Goal: Task Accomplishment & Management: Use online tool/utility

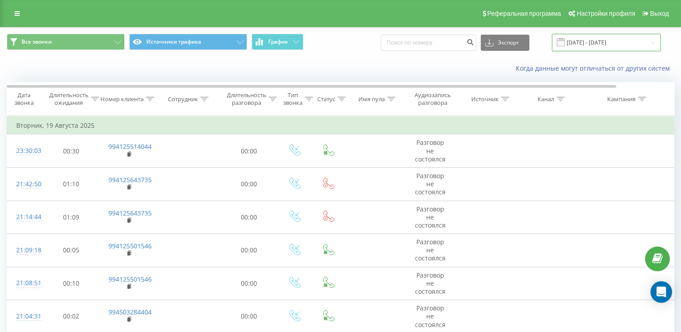
click at [630, 46] on input "[DATE] - [DATE]" at bounding box center [606, 43] width 109 height 18
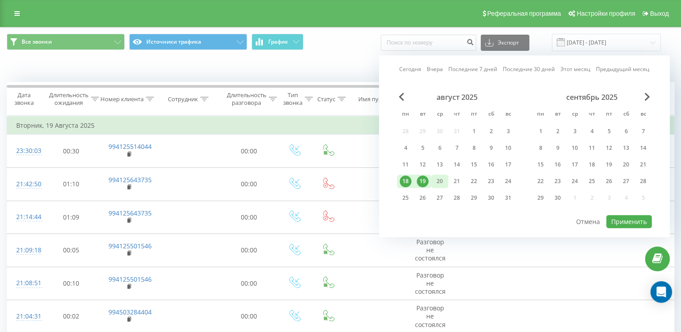
click at [439, 181] on div "20" at bounding box center [440, 182] width 12 height 12
click at [644, 216] on button "Применить" at bounding box center [628, 221] width 45 height 13
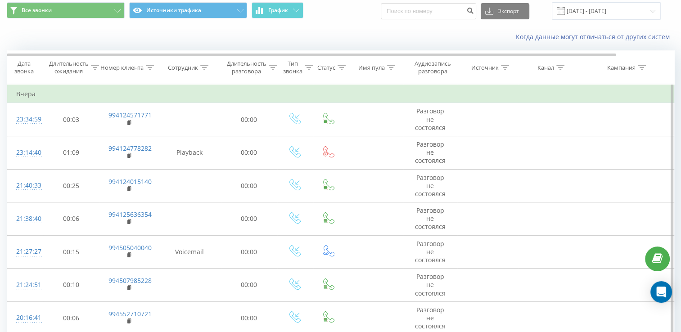
scroll to position [45, 0]
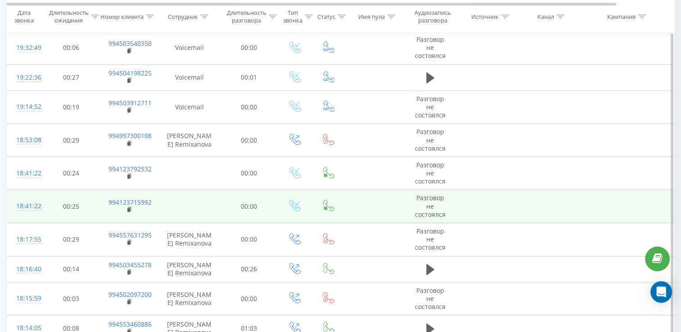
scroll to position [450, 0]
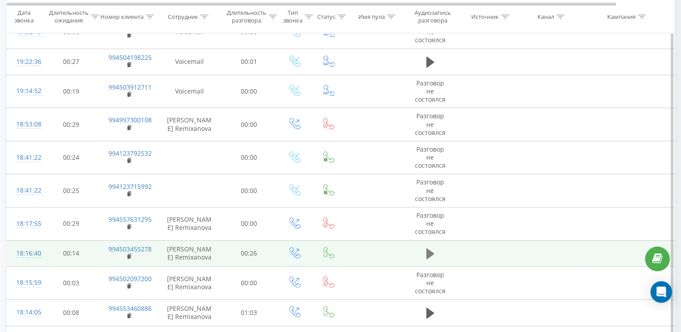
click at [435, 250] on button at bounding box center [431, 254] width 14 height 14
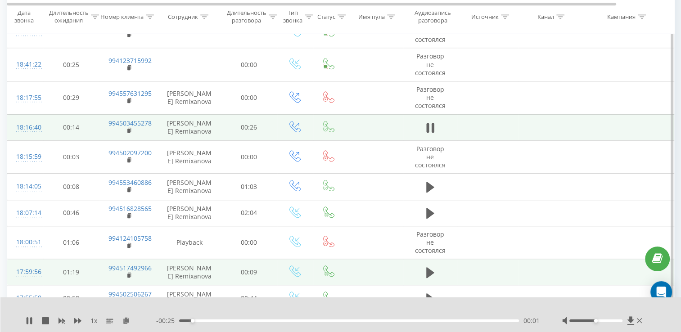
scroll to position [540, 0]
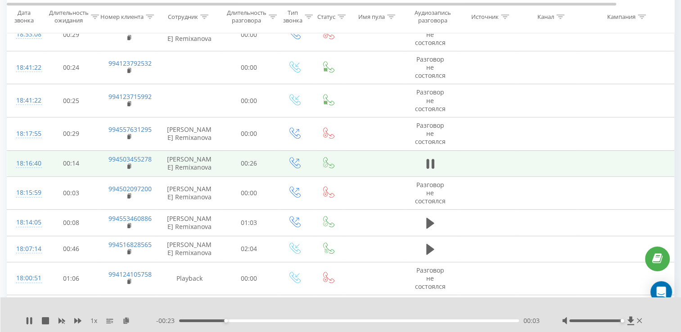
drag, startPoint x: 596, startPoint y: 321, endPoint x: 669, endPoint y: 322, distance: 72.5
click at [669, 322] on div "1 x - 00:23 00:03 00:03" at bounding box center [340, 314] width 681 height 35
click at [24, 318] on div "1 x - 00:21 00:05 00:05" at bounding box center [340, 314] width 681 height 35
click at [27, 321] on icon at bounding box center [28, 320] width 2 height 7
click at [27, 316] on div "1 x" at bounding box center [91, 320] width 131 height 9
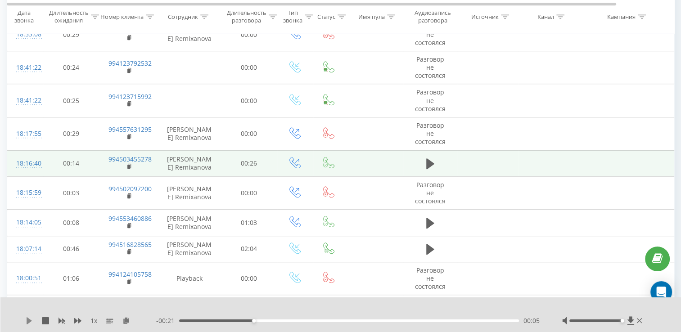
click at [27, 323] on icon at bounding box center [29, 320] width 5 height 7
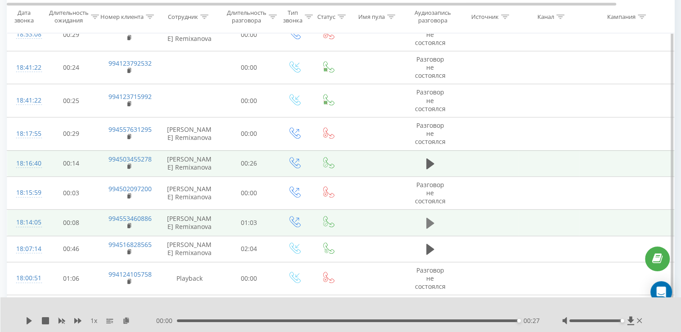
click at [429, 221] on icon at bounding box center [430, 223] width 8 height 11
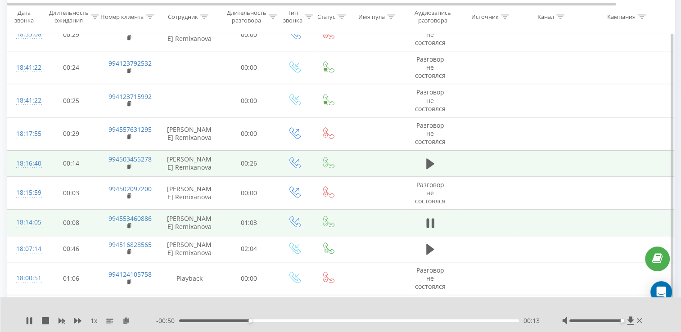
click at [73, 319] on div "1 x" at bounding box center [91, 320] width 131 height 9
click at [75, 321] on icon at bounding box center [77, 320] width 7 height 5
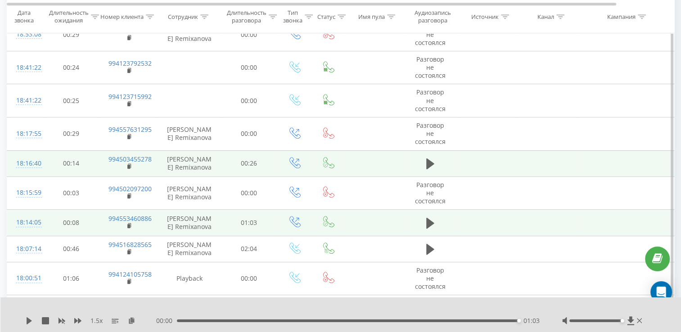
click at [184, 321] on div "01:03" at bounding box center [348, 321] width 342 height 3
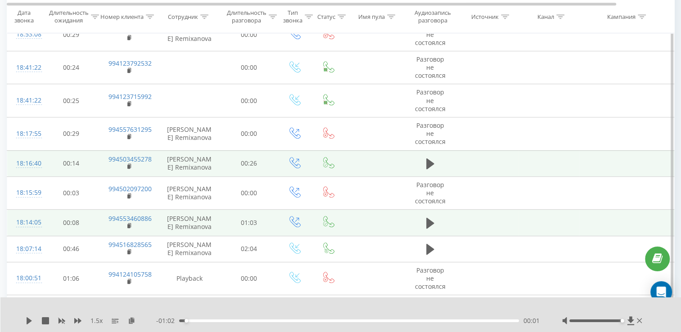
click at [25, 320] on div "1.5 x - 01:02 00:01 00:01" at bounding box center [340, 314] width 681 height 35
click at [30, 325] on div "1.5 x" at bounding box center [91, 320] width 131 height 9
click at [29, 320] on icon at bounding box center [29, 320] width 5 height 7
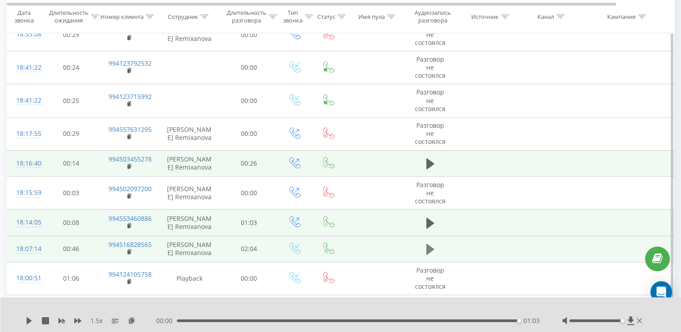
click at [432, 248] on icon at bounding box center [430, 249] width 8 height 11
click at [327, 320] on div "02:03" at bounding box center [348, 321] width 342 height 3
click at [25, 320] on div "1.5 x - 01:09 00:54 00:54" at bounding box center [340, 314] width 681 height 35
click at [27, 318] on icon at bounding box center [29, 320] width 5 height 7
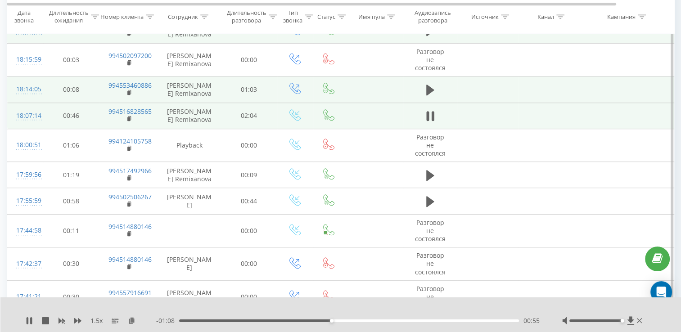
scroll to position [675, 0]
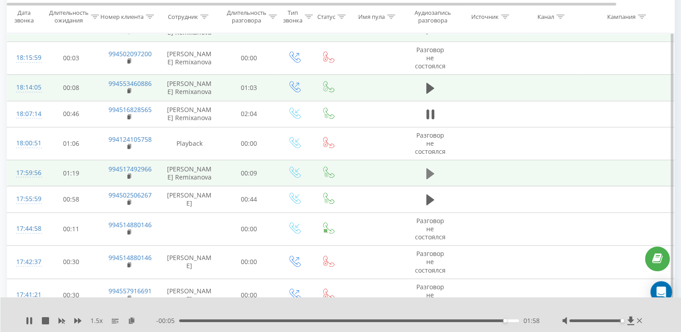
click at [427, 172] on icon at bounding box center [430, 173] width 8 height 11
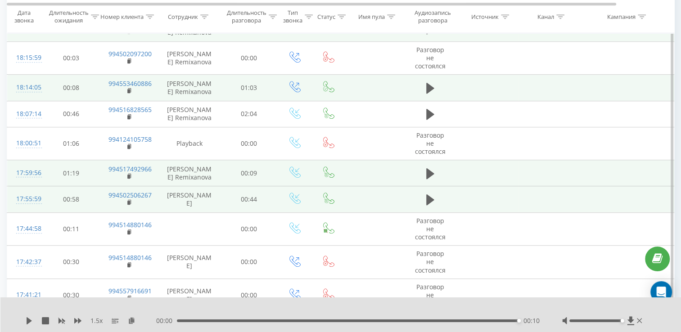
drag, startPoint x: 413, startPoint y: 192, endPoint x: 419, endPoint y: 194, distance: 6.9
click at [417, 193] on td at bounding box center [430, 199] width 54 height 26
click at [431, 197] on icon at bounding box center [430, 199] width 8 height 11
click at [183, 321] on div "00:45" at bounding box center [348, 321] width 342 height 3
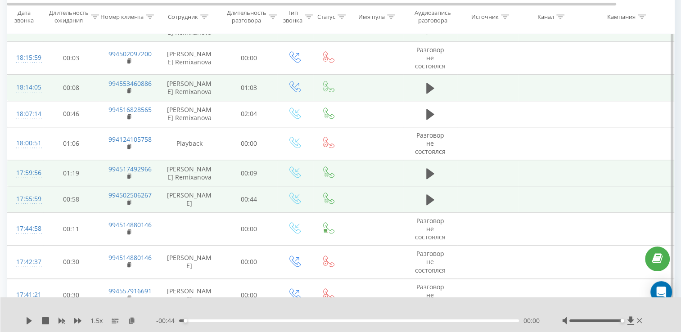
click at [26, 322] on icon at bounding box center [29, 320] width 7 height 7
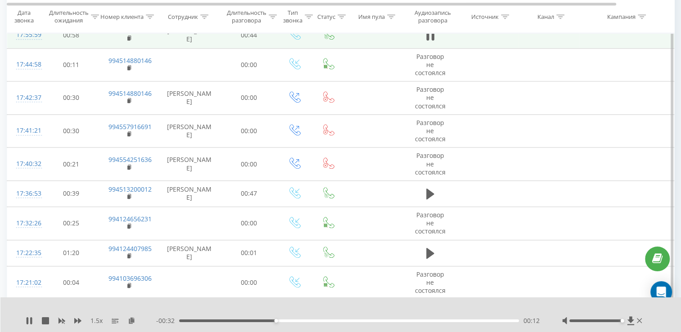
scroll to position [855, 0]
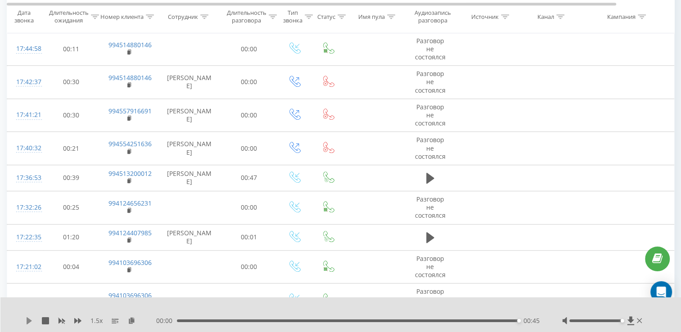
click at [31, 323] on icon at bounding box center [29, 320] width 7 height 7
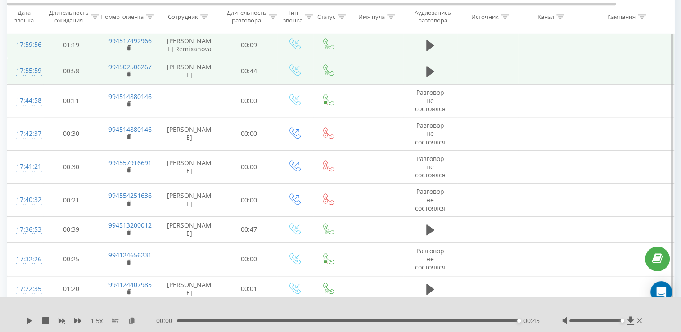
scroll to position [765, 0]
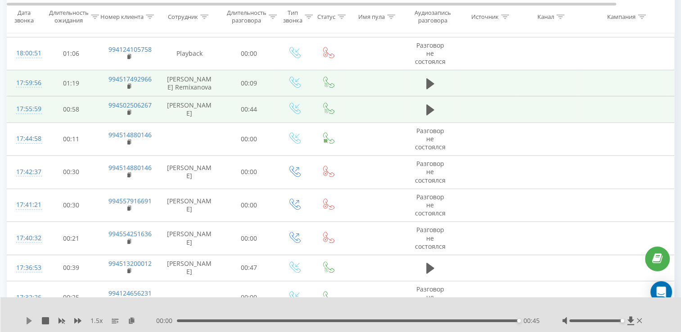
click at [26, 321] on icon at bounding box center [29, 320] width 7 height 7
click at [27, 322] on icon at bounding box center [29, 320] width 5 height 7
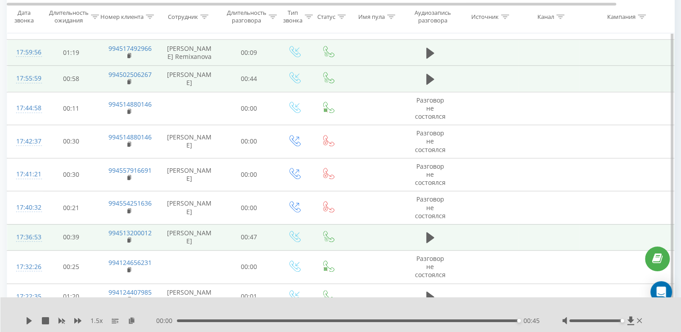
scroll to position [810, 0]
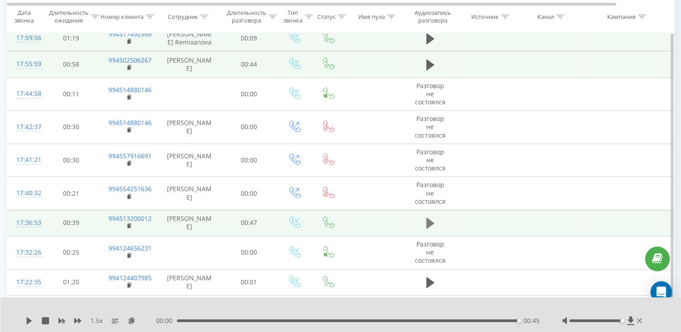
click at [426, 225] on icon at bounding box center [430, 223] width 8 height 11
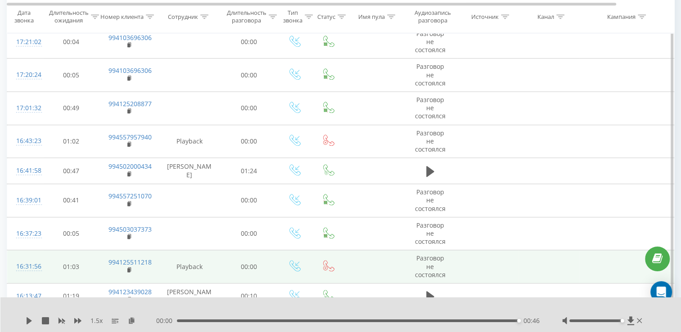
scroll to position [1170, 0]
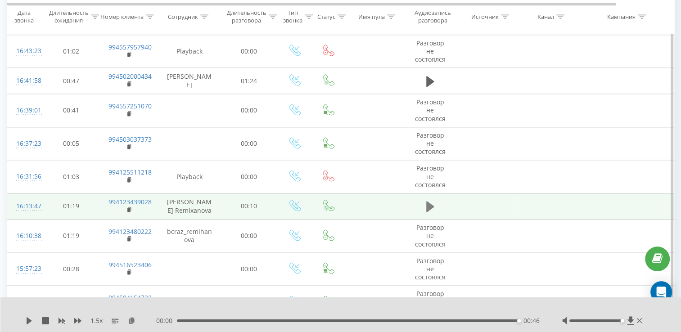
click at [428, 209] on icon at bounding box center [430, 206] width 8 height 13
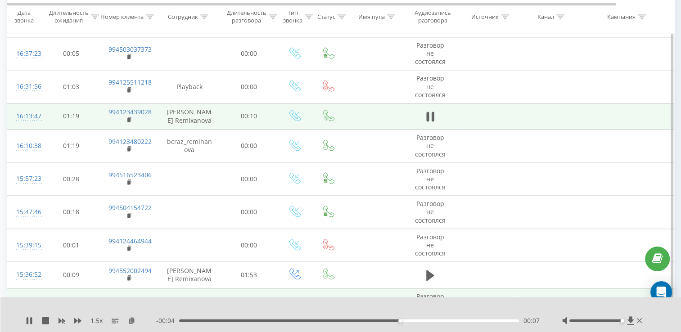
scroll to position [1350, 0]
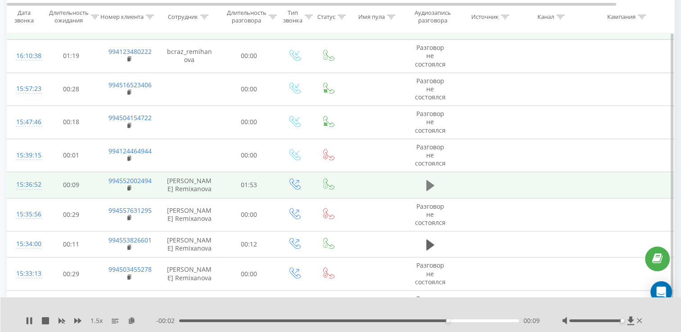
click at [432, 185] on icon at bounding box center [430, 185] width 8 height 13
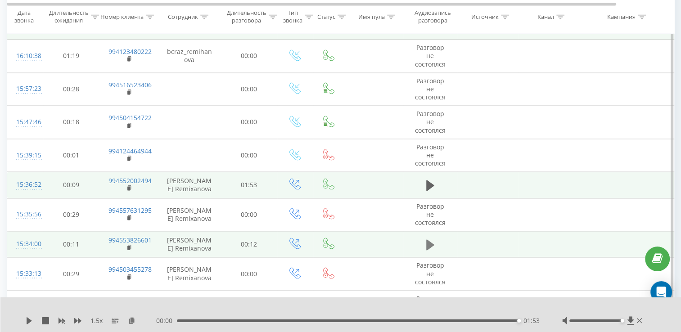
click at [428, 242] on icon at bounding box center [430, 244] width 8 height 11
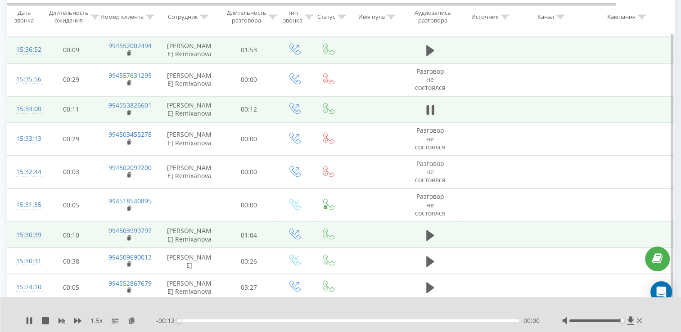
scroll to position [1530, 0]
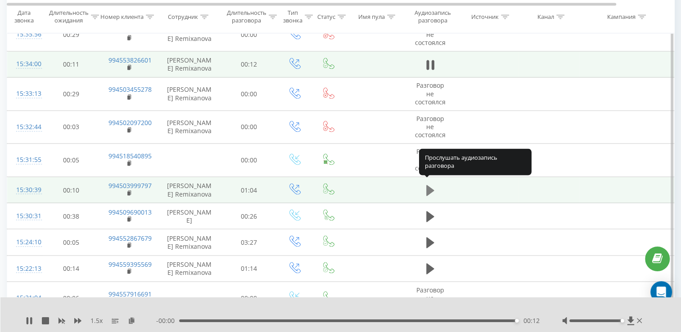
click at [427, 188] on icon at bounding box center [430, 190] width 8 height 11
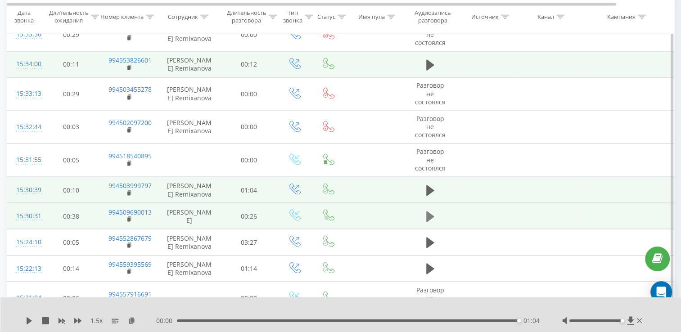
click at [430, 219] on button at bounding box center [431, 217] width 14 height 14
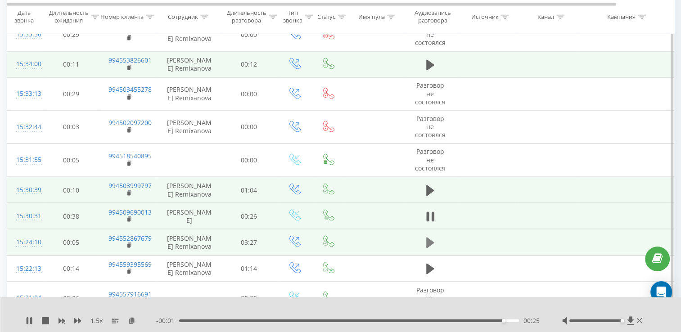
click at [432, 240] on icon at bounding box center [430, 242] width 8 height 13
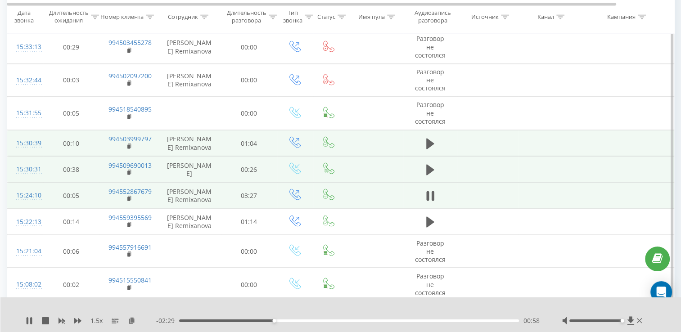
scroll to position [1620, 0]
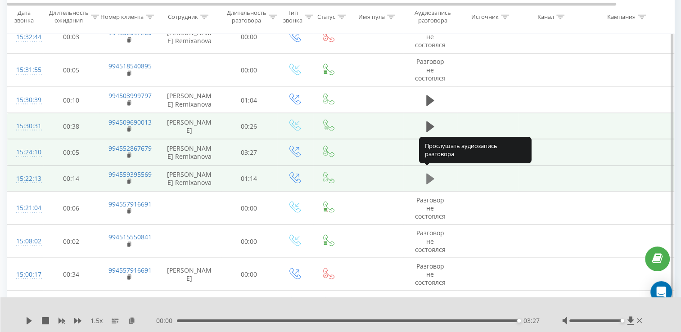
click at [433, 179] on icon at bounding box center [430, 178] width 8 height 13
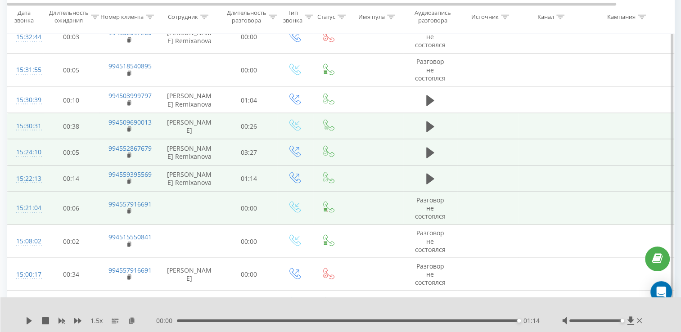
scroll to position [1755, 0]
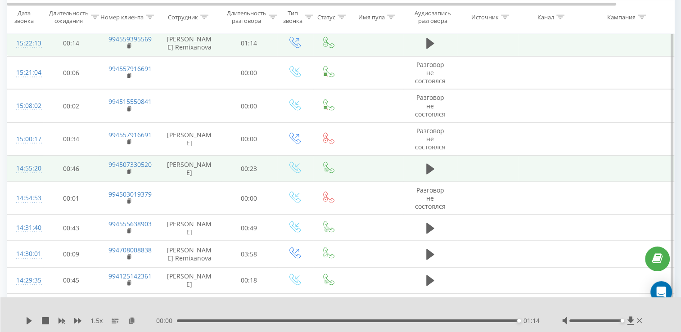
click at [419, 168] on td at bounding box center [430, 169] width 54 height 26
click at [426, 166] on icon at bounding box center [430, 169] width 8 height 11
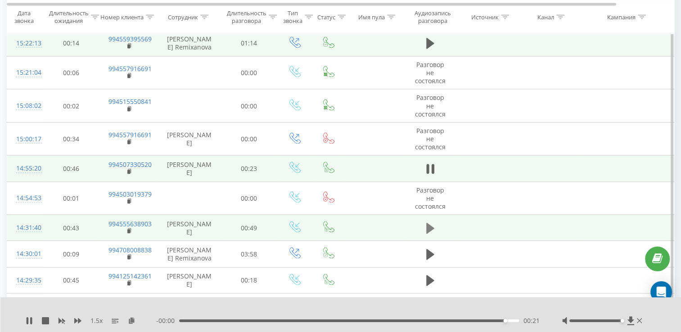
click at [431, 229] on icon at bounding box center [430, 228] width 8 height 13
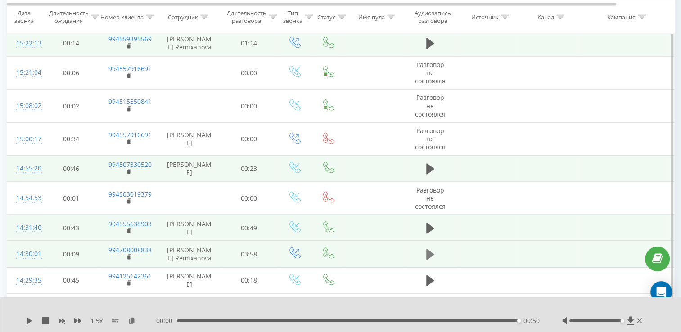
click at [433, 248] on icon at bounding box center [430, 254] width 8 height 13
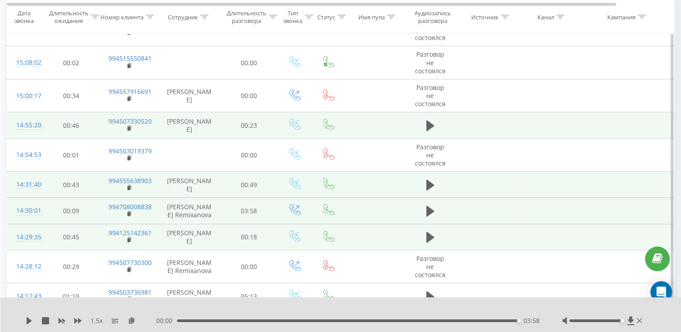
scroll to position [1845, 0]
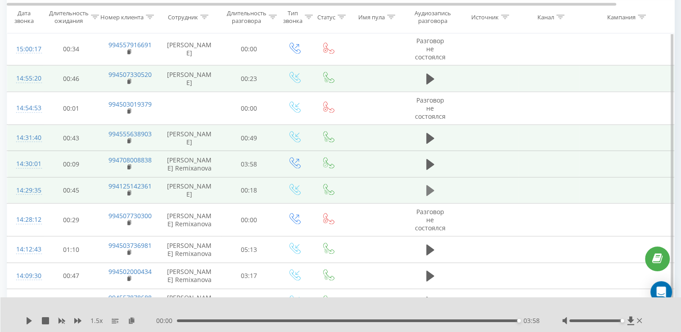
click at [424, 188] on button at bounding box center [431, 191] width 14 height 14
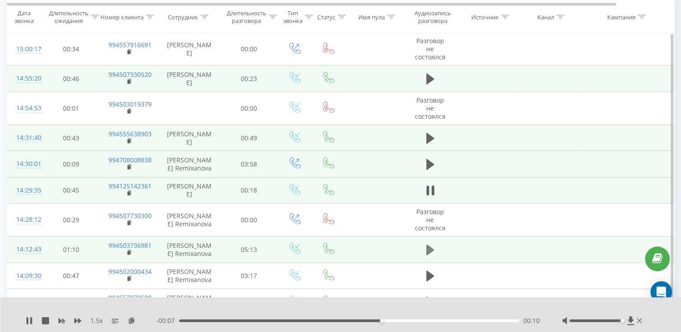
click at [435, 243] on button at bounding box center [431, 250] width 14 height 14
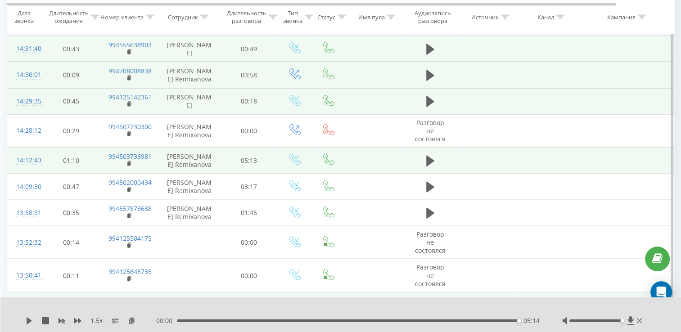
scroll to position [1935, 0]
click at [26, 321] on icon at bounding box center [29, 320] width 7 height 7
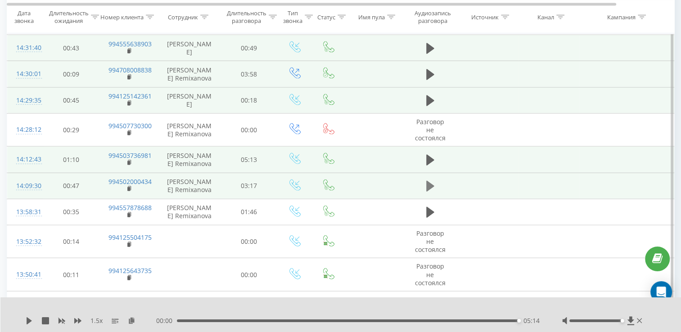
click at [434, 185] on button at bounding box center [431, 187] width 14 height 14
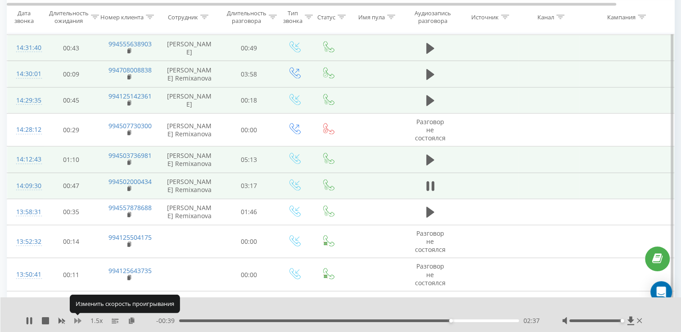
click at [81, 319] on icon at bounding box center [77, 320] width 7 height 7
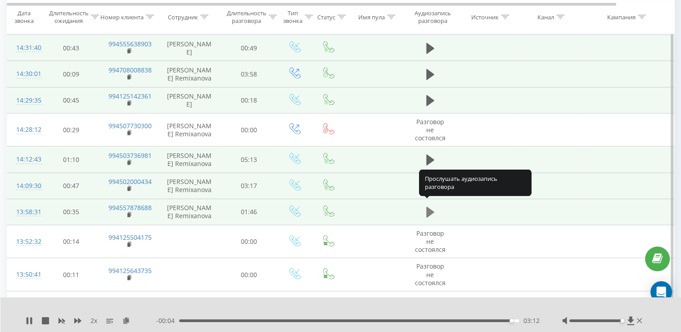
click at [430, 212] on icon at bounding box center [430, 212] width 8 height 13
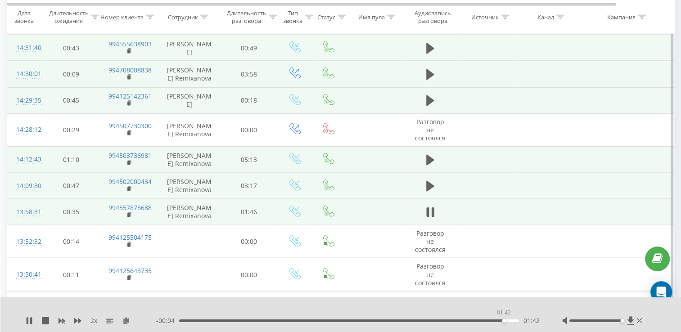
click at [504, 321] on div "01:42" at bounding box center [349, 321] width 340 height 3
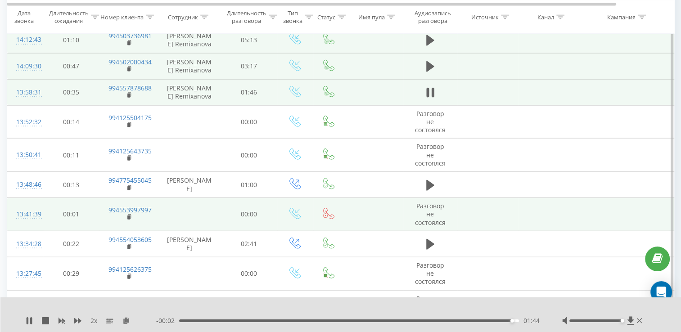
scroll to position [2070, 0]
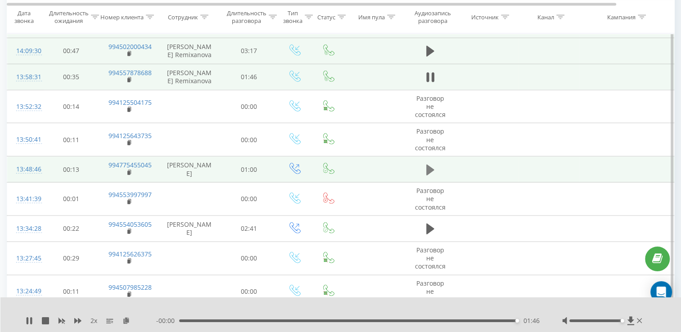
click at [430, 164] on icon at bounding box center [430, 169] width 8 height 11
click at [429, 164] on icon at bounding box center [430, 170] width 8 height 13
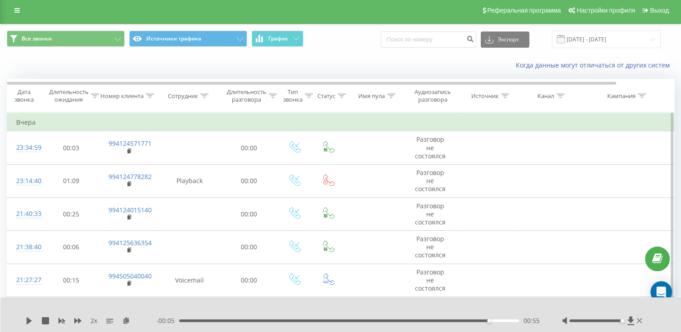
scroll to position [0, 0]
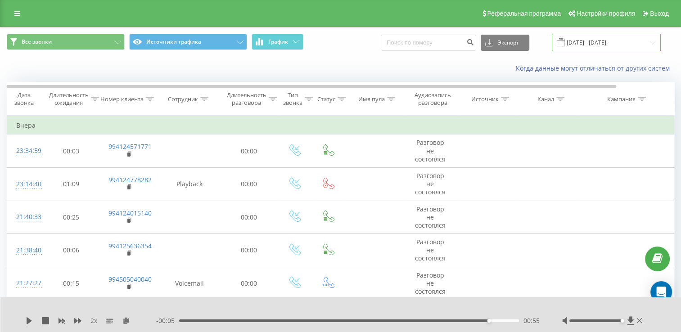
click at [649, 39] on input "[DATE] - [DATE]" at bounding box center [606, 43] width 109 height 18
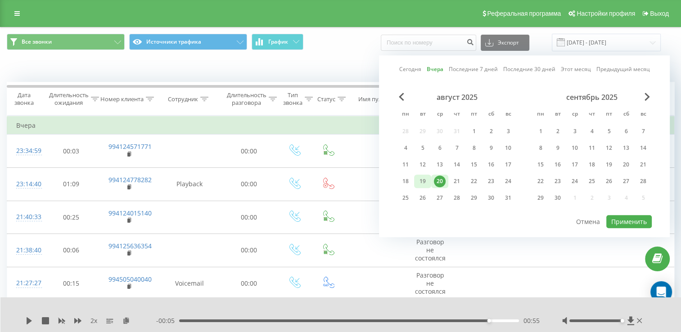
click at [419, 181] on div "19" at bounding box center [423, 182] width 12 height 12
click at [653, 219] on div "Сегодня Вчера Последние 7 дней Последние 30 дней Этот месяц Предыдущий месяц ав…" at bounding box center [524, 146] width 291 height 182
click at [635, 220] on button "Применить" at bounding box center [628, 221] width 45 height 13
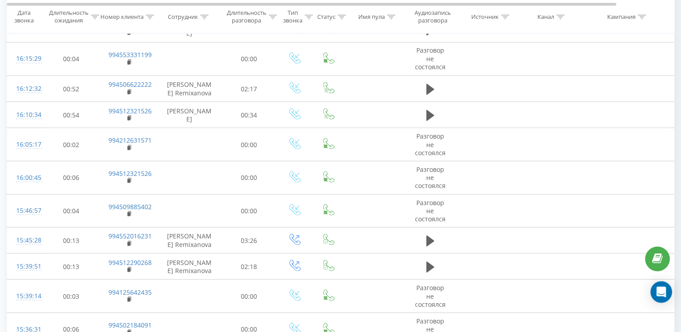
scroll to position [1620, 0]
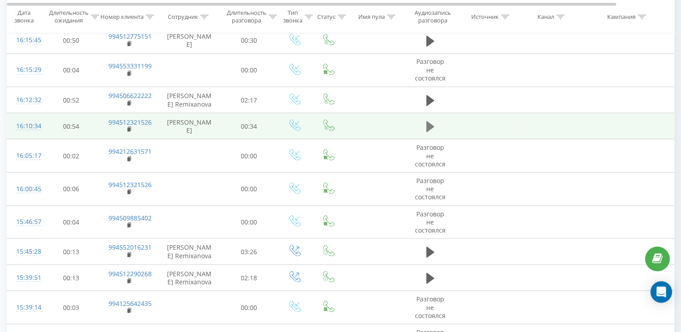
click at [428, 124] on icon at bounding box center [430, 126] width 8 height 11
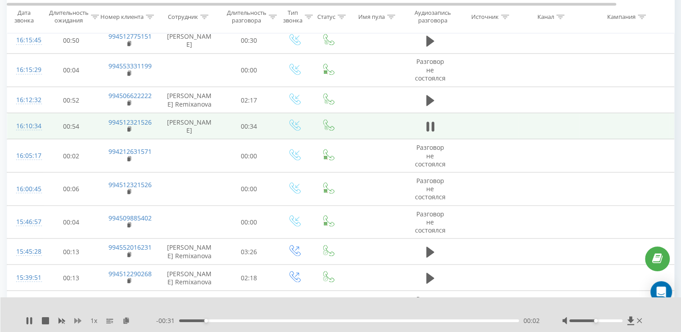
click at [74, 323] on icon at bounding box center [77, 320] width 7 height 5
drag, startPoint x: 598, startPoint y: 322, endPoint x: 627, endPoint y: 320, distance: 28.8
click at [627, 320] on div at bounding box center [603, 320] width 82 height 9
drag, startPoint x: 25, startPoint y: 316, endPoint x: 27, endPoint y: 320, distance: 4.8
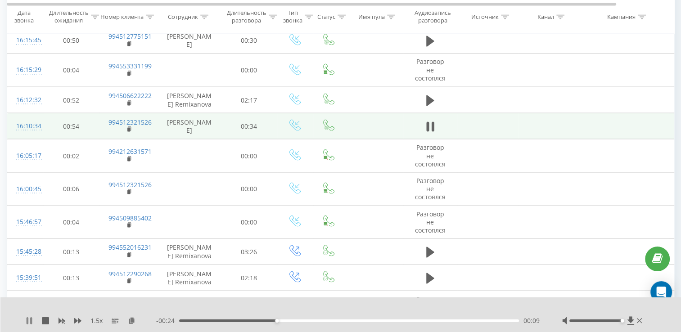
click at [25, 318] on div "1.5 x - 00:24 00:09 00:09" at bounding box center [340, 314] width 681 height 35
click at [27, 320] on icon at bounding box center [28, 320] width 2 height 7
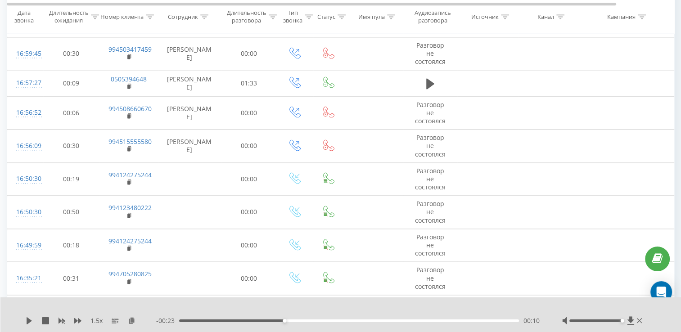
scroll to position [1215, 0]
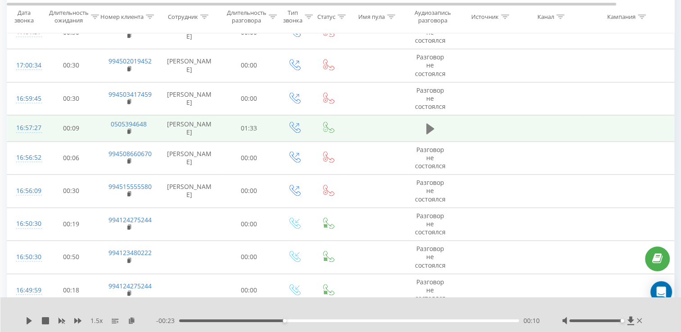
click at [435, 128] on button at bounding box center [431, 129] width 14 height 14
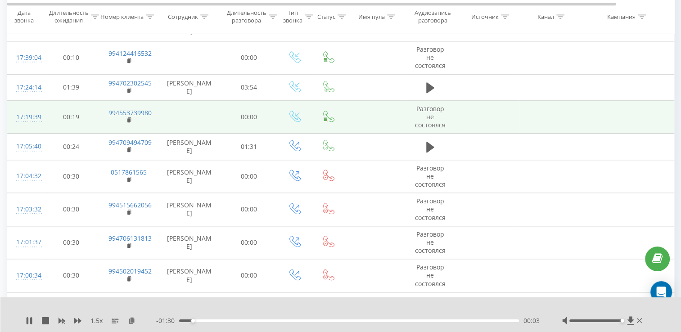
scroll to position [990, 0]
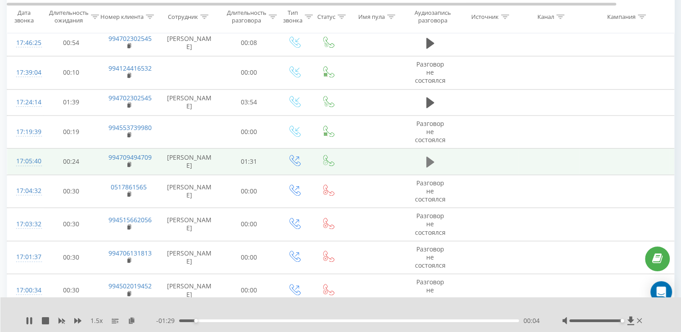
click at [430, 158] on icon at bounding box center [430, 162] width 8 height 11
click at [428, 158] on icon at bounding box center [427, 162] width 3 height 10
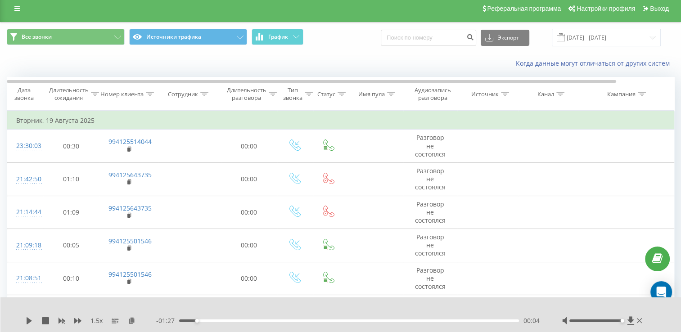
scroll to position [0, 0]
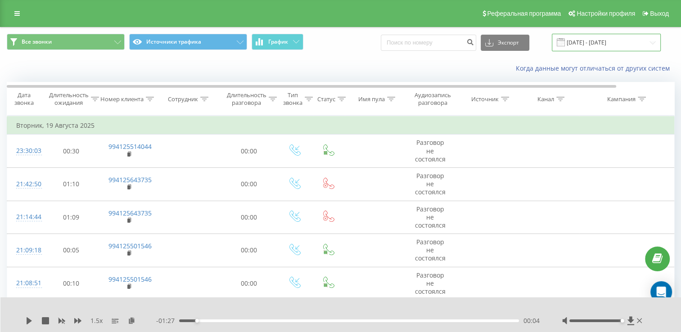
click at [605, 38] on input "[DATE] - [DATE]" at bounding box center [606, 43] width 109 height 18
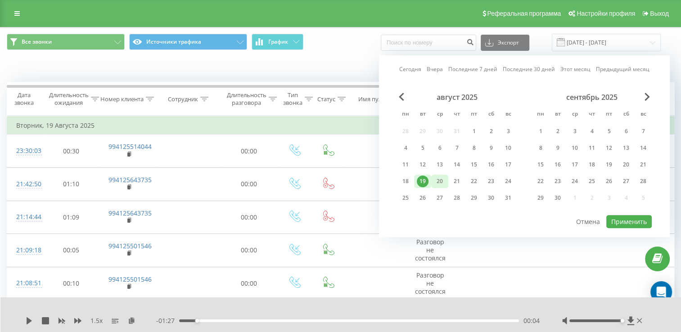
click at [444, 179] on div "20" at bounding box center [440, 182] width 12 height 12
click at [653, 214] on div "Сегодня Вчера Последние 7 дней Последние 30 дней Этот месяц Предыдущий месяц ав…" at bounding box center [524, 146] width 291 height 182
click at [649, 217] on button "Применить" at bounding box center [628, 221] width 45 height 13
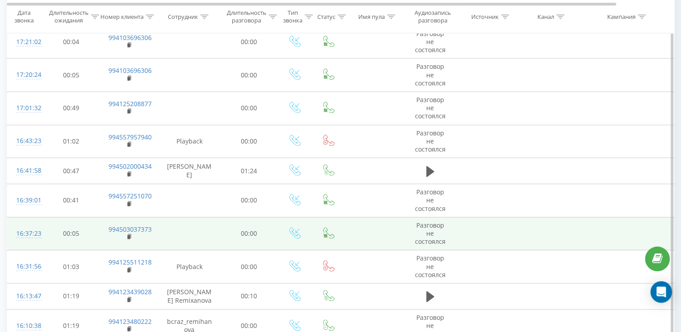
scroll to position [1125, 0]
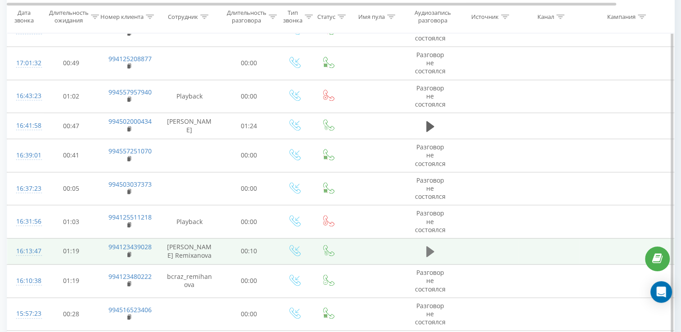
click at [425, 251] on button at bounding box center [431, 252] width 14 height 14
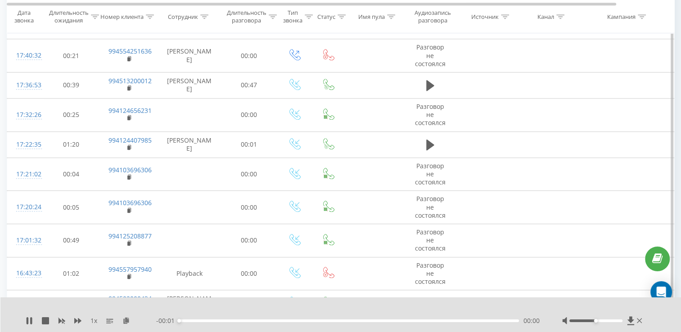
scroll to position [900, 0]
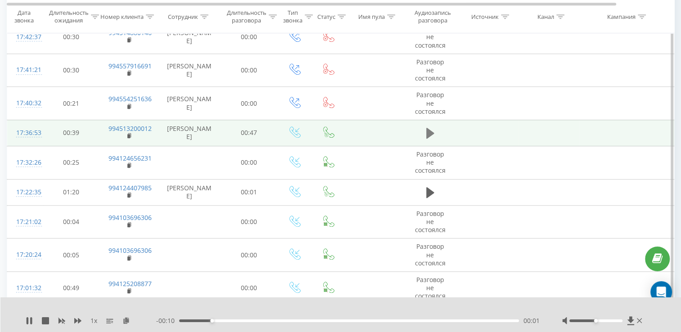
click at [427, 135] on icon at bounding box center [430, 133] width 8 height 11
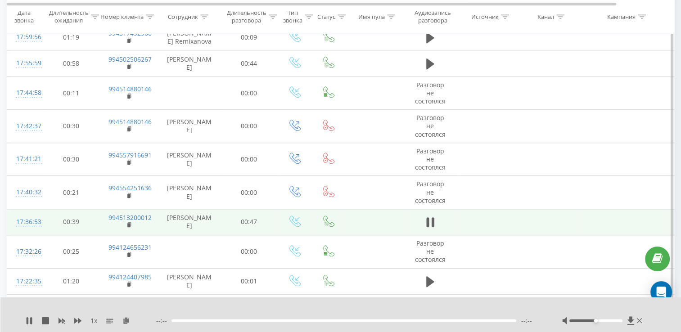
scroll to position [810, 0]
drag, startPoint x: 598, startPoint y: 321, endPoint x: 625, endPoint y: 323, distance: 26.6
click at [625, 323] on div at bounding box center [603, 320] width 82 height 9
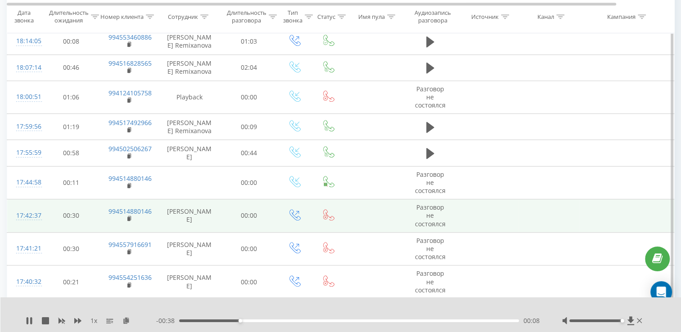
scroll to position [720, 0]
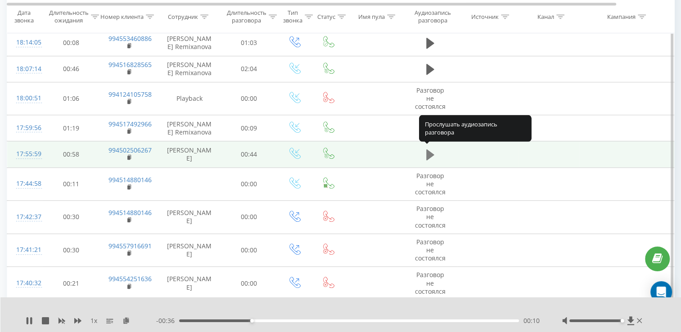
click at [429, 152] on icon at bounding box center [430, 154] width 8 height 11
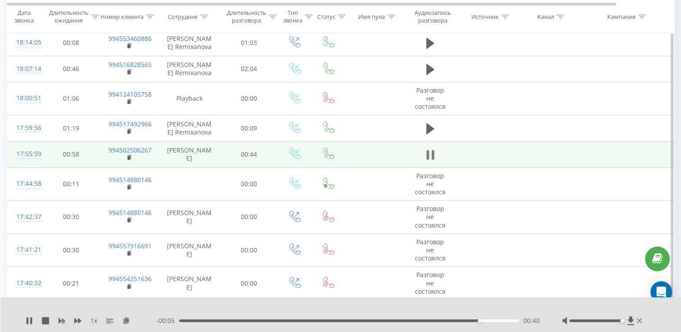
click at [434, 153] on button at bounding box center [431, 155] width 14 height 14
click at [24, 320] on div "1 x - 00:05 00:40 00:40" at bounding box center [340, 314] width 681 height 35
click at [26, 320] on icon at bounding box center [29, 320] width 7 height 7
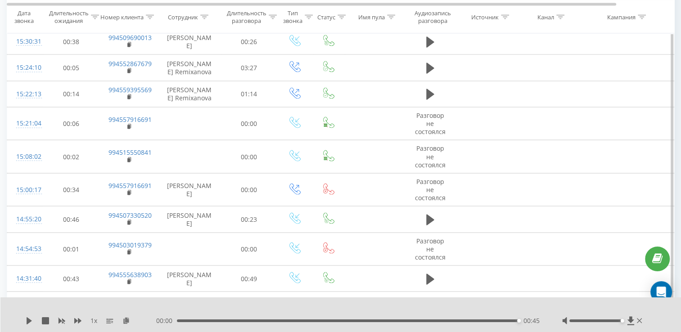
scroll to position [1755, 0]
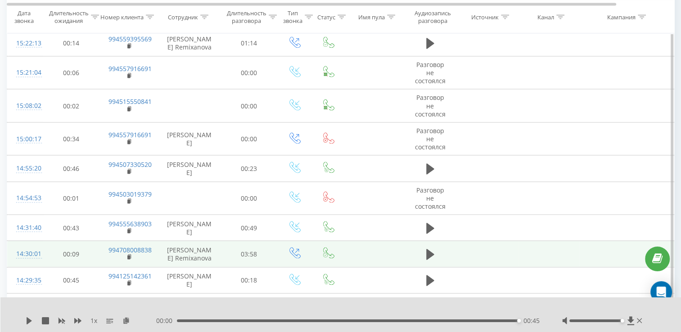
click at [437, 248] on td at bounding box center [430, 254] width 54 height 26
click at [436, 248] on button at bounding box center [431, 255] width 14 height 14
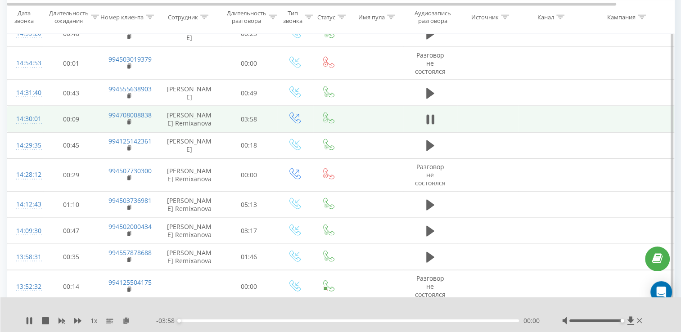
scroll to position [1935, 0]
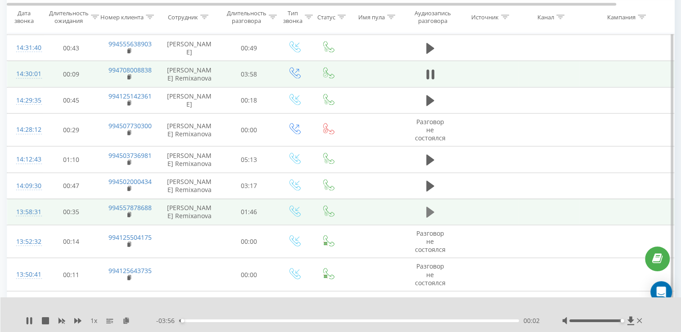
click at [429, 208] on icon at bounding box center [430, 212] width 8 height 11
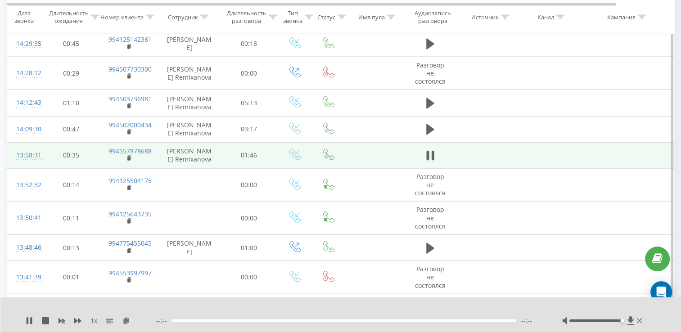
scroll to position [2070, 0]
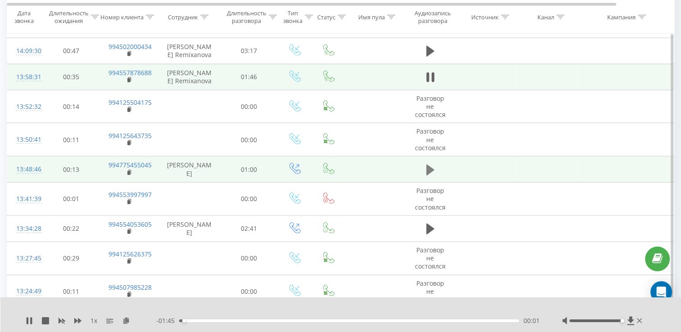
click at [430, 164] on icon at bounding box center [430, 170] width 8 height 13
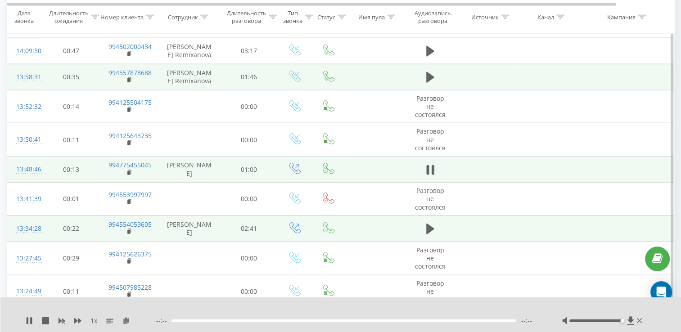
click at [432, 231] on span at bounding box center [431, 233] width 14 height 9
click at [432, 227] on icon at bounding box center [430, 229] width 8 height 13
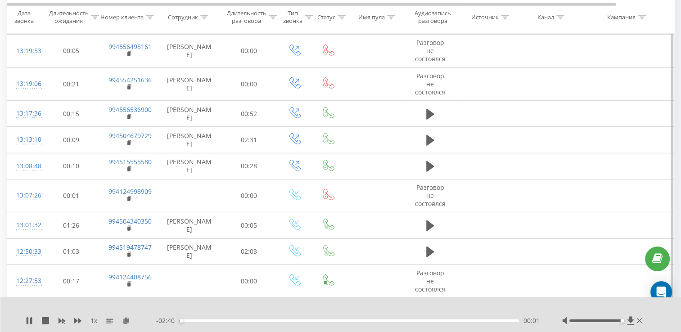
scroll to position [2340, 0]
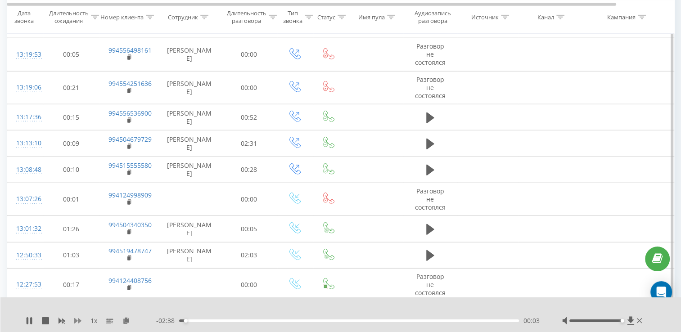
click at [77, 323] on icon at bounding box center [77, 320] width 7 height 7
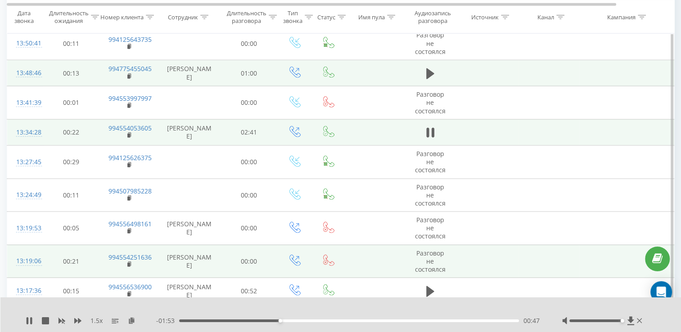
scroll to position [2205, 0]
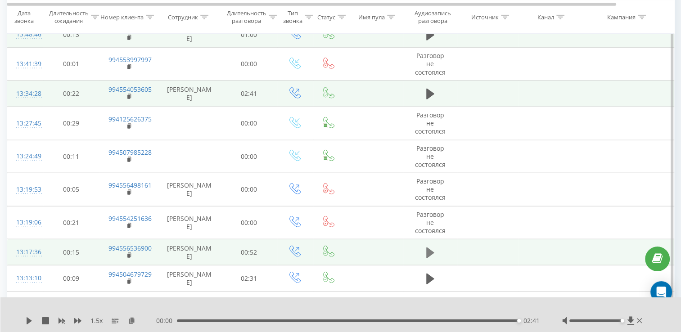
click at [434, 247] on button at bounding box center [431, 253] width 14 height 14
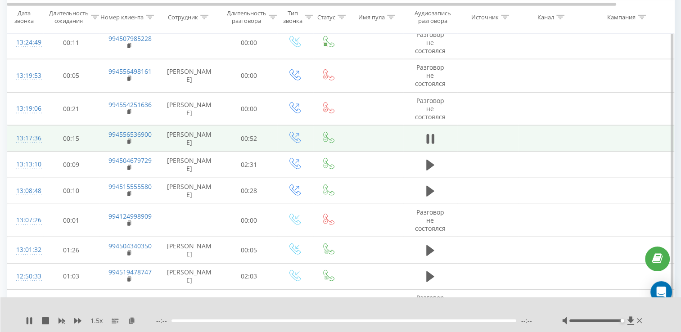
scroll to position [2340, 0]
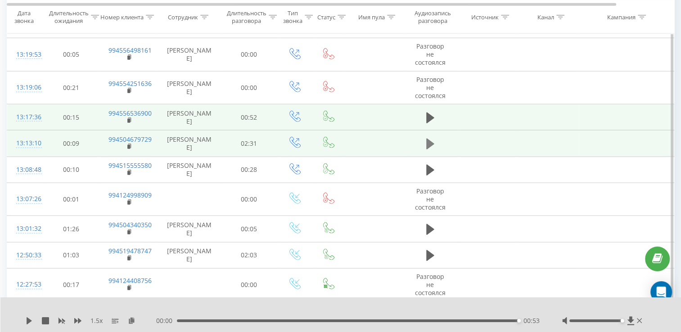
click at [424, 142] on button at bounding box center [431, 144] width 14 height 14
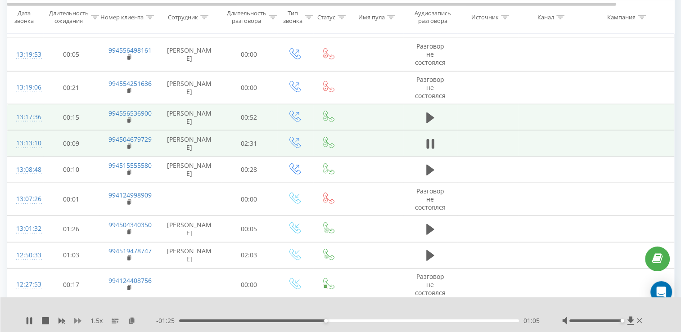
click at [79, 323] on icon at bounding box center [77, 320] width 7 height 5
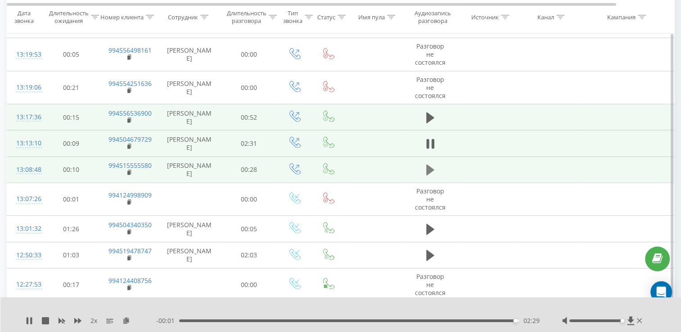
click at [432, 165] on icon at bounding box center [430, 170] width 8 height 11
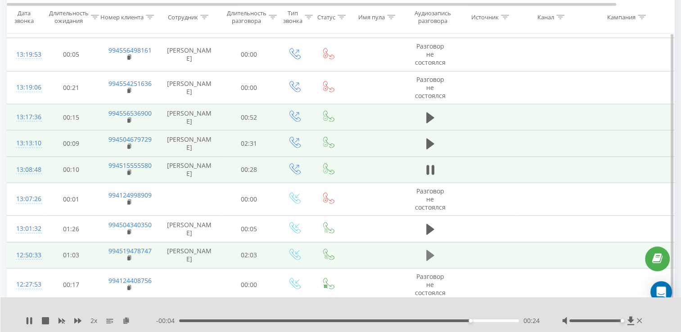
scroll to position [2430, 0]
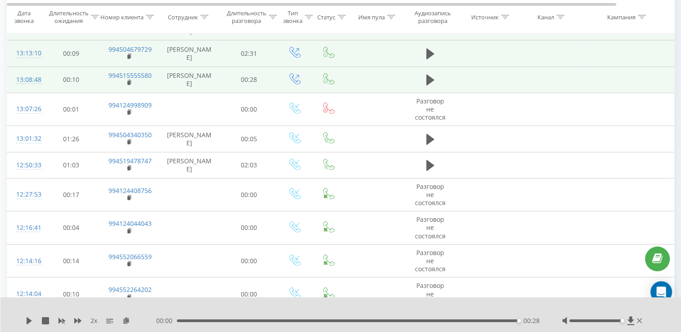
click at [419, 323] on div "00:00 00:28 00:28" at bounding box center [347, 320] width 383 height 9
click at [419, 319] on div "00:00 00:28 00:28" at bounding box center [347, 320] width 383 height 9
click at [410, 322] on div "00:00 00:28 00:28" at bounding box center [347, 320] width 383 height 9
click at [409, 321] on div "00:28" at bounding box center [348, 321] width 342 height 3
click at [63, 319] on icon at bounding box center [61, 320] width 7 height 7
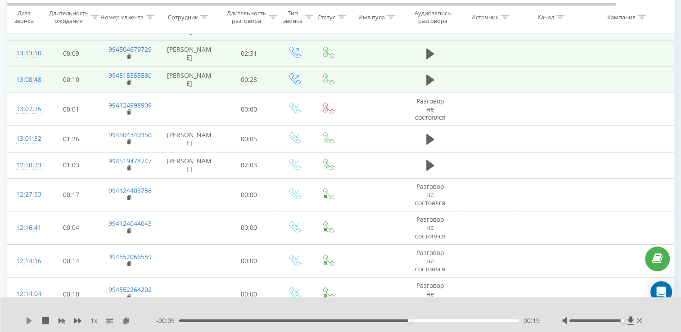
click at [30, 322] on icon at bounding box center [29, 320] width 5 height 7
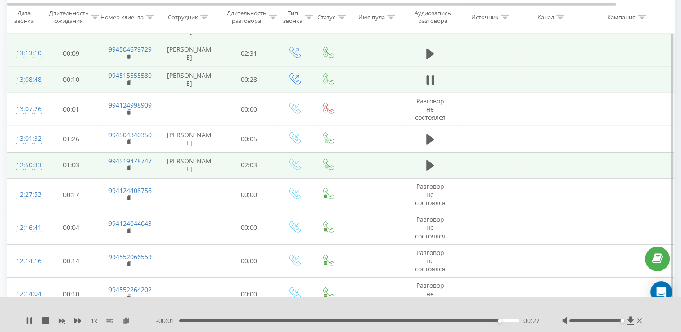
click at [437, 158] on td at bounding box center [430, 165] width 54 height 26
click at [428, 160] on icon at bounding box center [430, 165] width 8 height 11
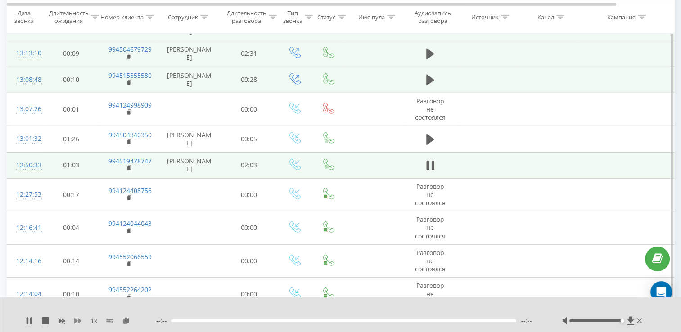
click at [77, 319] on icon at bounding box center [77, 320] width 7 height 7
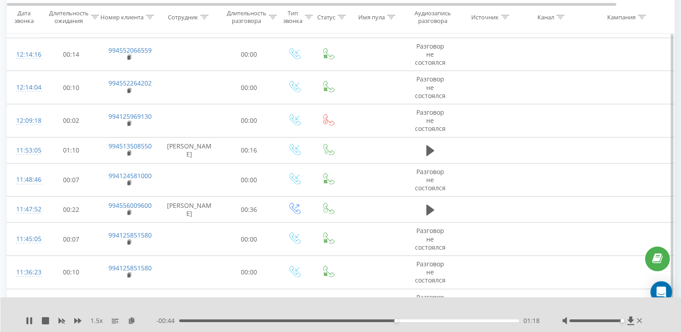
scroll to position [2592, 0]
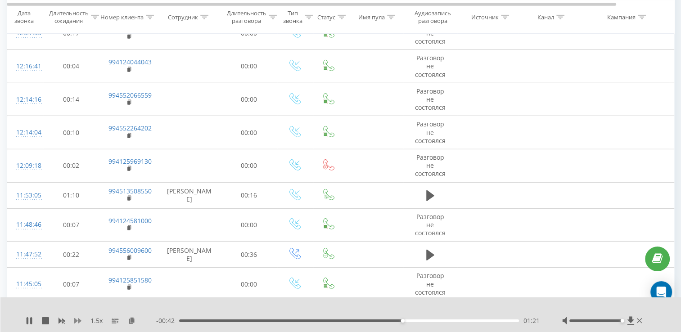
click at [81, 322] on icon at bounding box center [77, 320] width 7 height 7
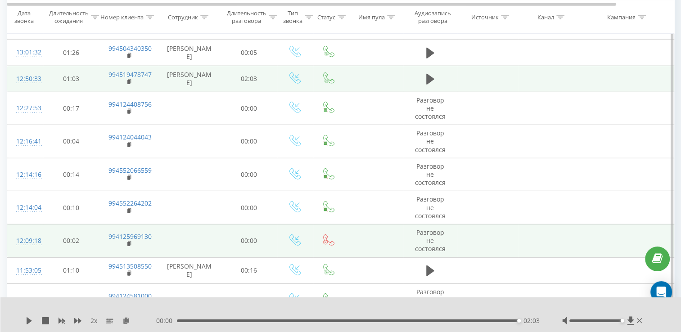
scroll to position [2502, 0]
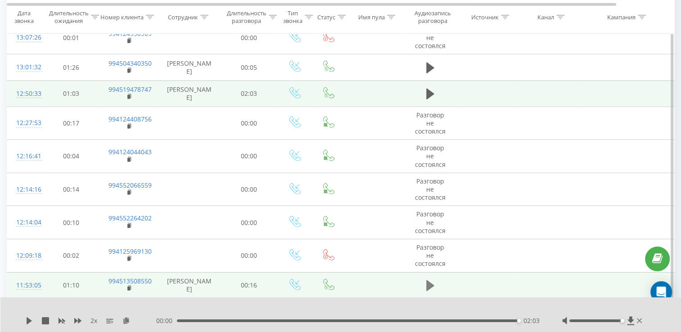
click at [431, 279] on icon at bounding box center [430, 285] width 8 height 13
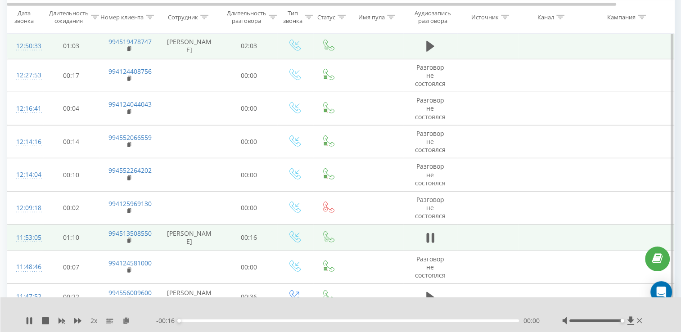
scroll to position [2592, 0]
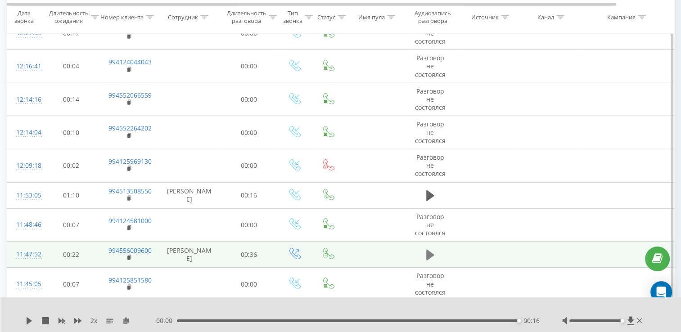
drag, startPoint x: 422, startPoint y: 249, endPoint x: 430, endPoint y: 249, distance: 8.1
click at [424, 249] on td at bounding box center [430, 255] width 54 height 26
click at [432, 249] on icon at bounding box center [430, 255] width 8 height 13
click at [427, 190] on icon at bounding box center [430, 195] width 8 height 11
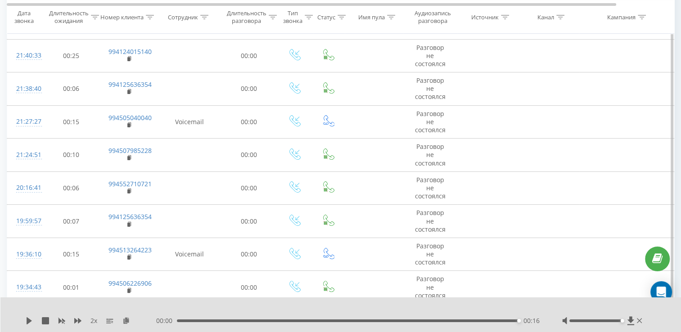
scroll to position [0, 0]
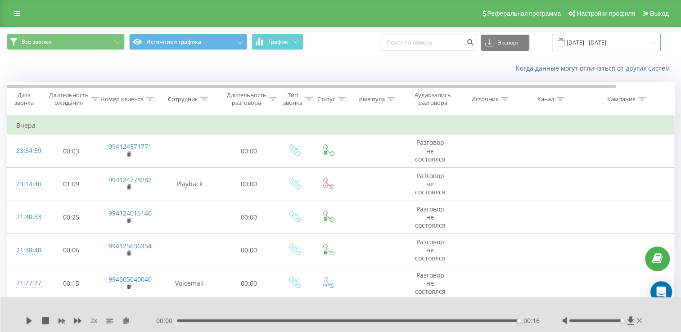
click at [603, 43] on input "[DATE] - [DATE]" at bounding box center [606, 43] width 109 height 18
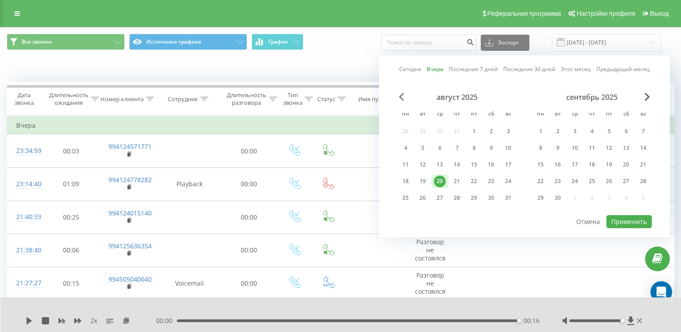
click at [401, 99] on span "Previous Month" at bounding box center [401, 97] width 5 height 8
click at [494, 144] on div "12" at bounding box center [491, 148] width 12 height 12
click at [629, 219] on button "Применить" at bounding box center [628, 221] width 45 height 13
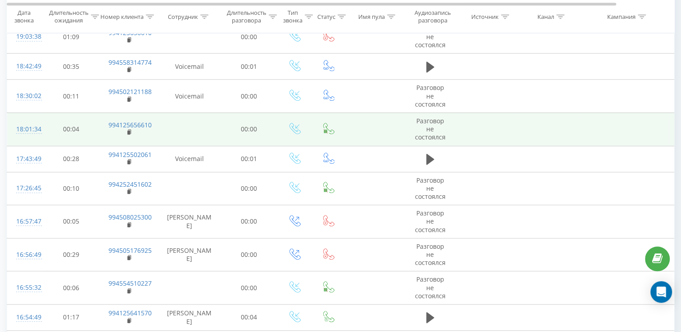
scroll to position [765, 0]
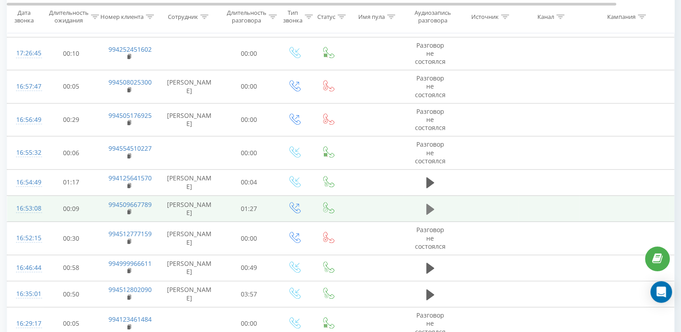
click at [428, 206] on icon at bounding box center [430, 208] width 8 height 11
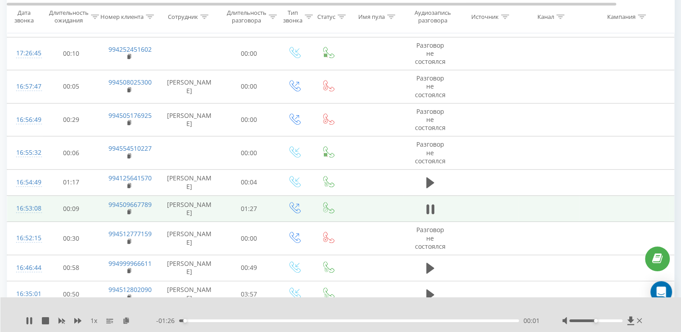
click at [619, 320] on div at bounding box center [603, 320] width 82 height 9
click at [620, 320] on div at bounding box center [595, 321] width 53 height 3
click at [622, 321] on div "Accessibility label" at bounding box center [623, 321] width 4 height 4
click at [83, 324] on div "1 x" at bounding box center [91, 320] width 131 height 9
click at [79, 324] on icon at bounding box center [77, 320] width 7 height 7
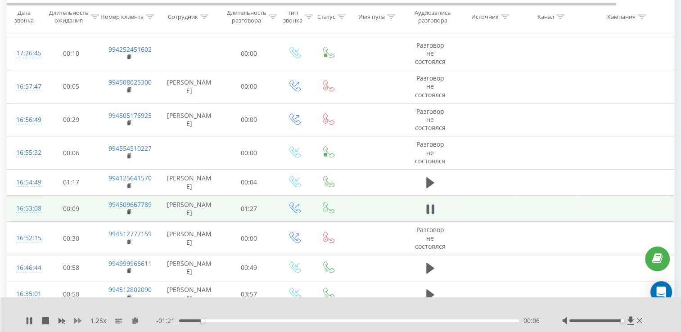
click at [79, 324] on icon at bounding box center [77, 320] width 7 height 7
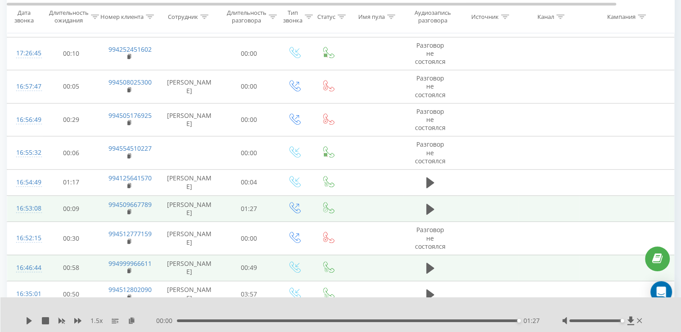
click at [437, 266] on td at bounding box center [430, 268] width 54 height 26
click at [434, 267] on button at bounding box center [431, 268] width 14 height 14
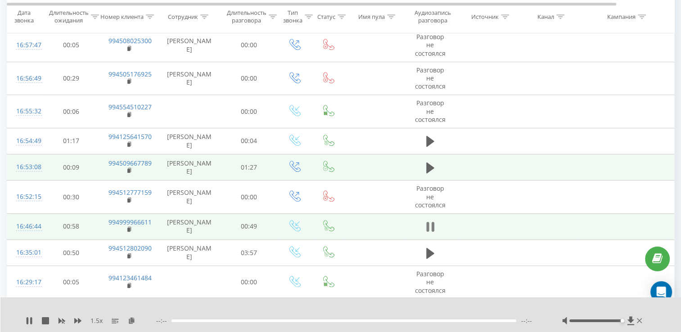
scroll to position [855, 0]
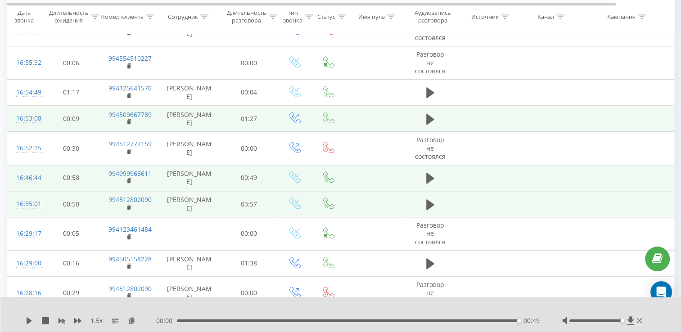
click at [424, 194] on td at bounding box center [430, 204] width 54 height 26
click at [427, 199] on icon at bounding box center [430, 204] width 8 height 11
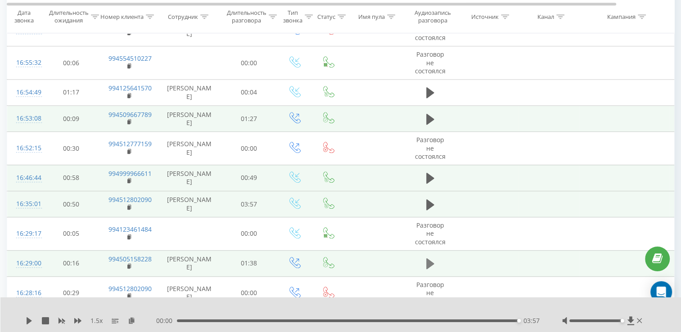
click at [430, 262] on icon at bounding box center [430, 263] width 8 height 11
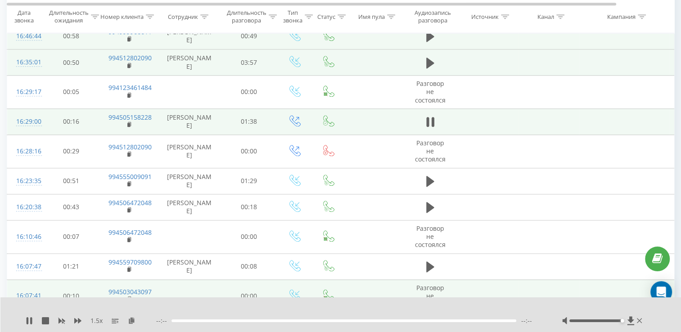
scroll to position [1035, 0]
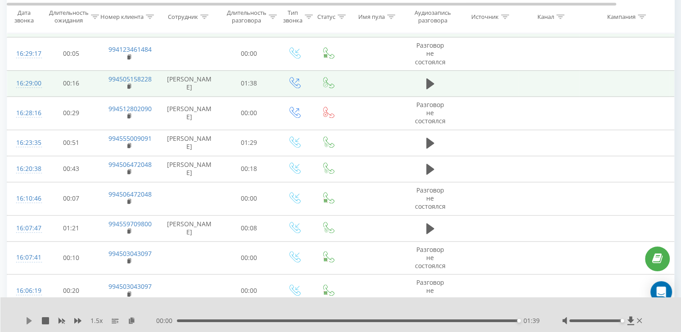
click at [29, 320] on icon at bounding box center [29, 320] width 7 height 7
click at [26, 321] on icon at bounding box center [29, 320] width 7 height 7
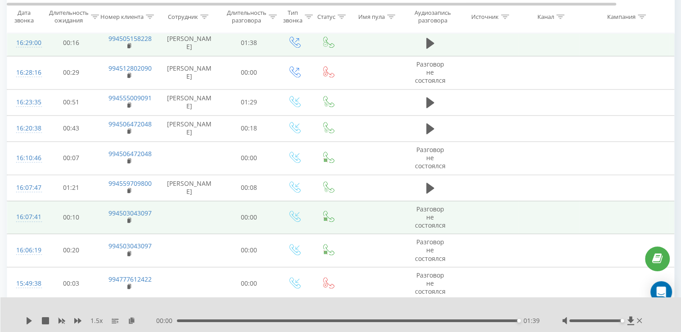
scroll to position [1080, 0]
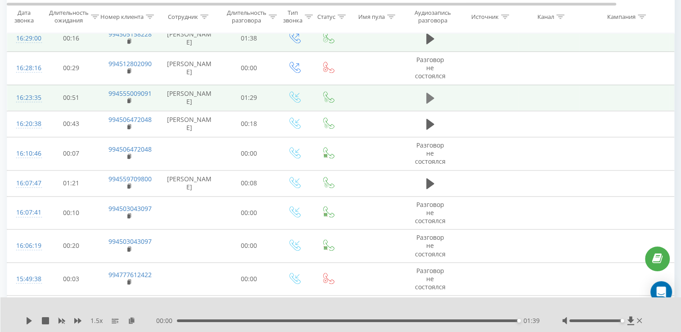
click at [430, 97] on icon at bounding box center [430, 98] width 8 height 11
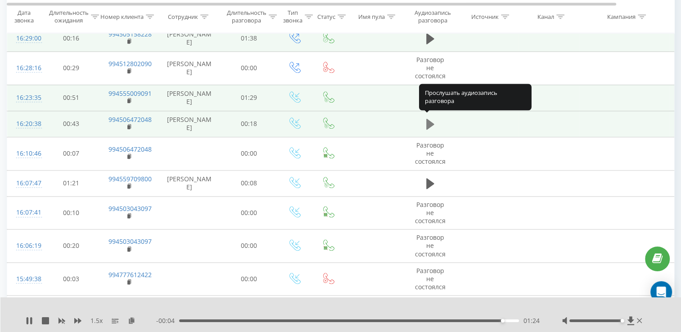
click at [425, 119] on button at bounding box center [431, 124] width 14 height 14
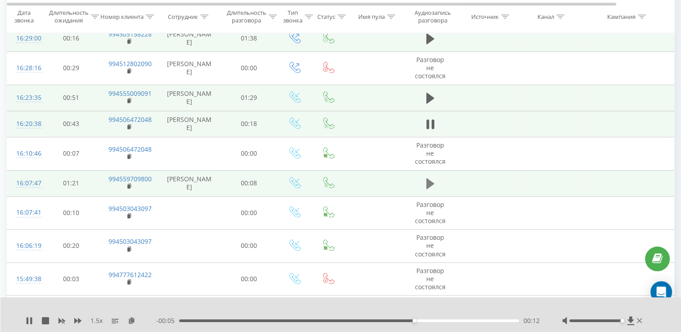
click at [431, 177] on icon at bounding box center [430, 183] width 8 height 13
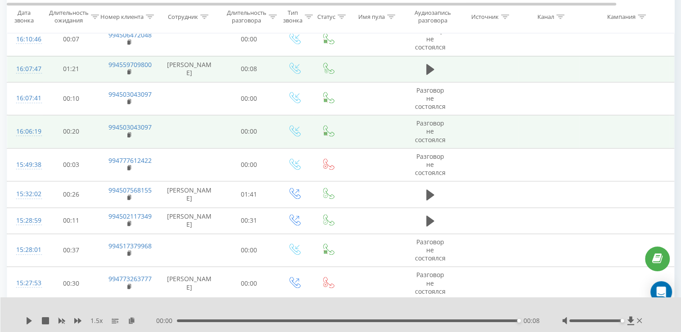
scroll to position [1215, 0]
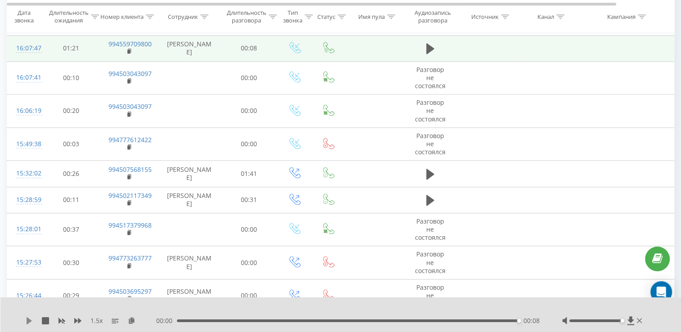
click at [31, 321] on icon at bounding box center [29, 320] width 5 height 7
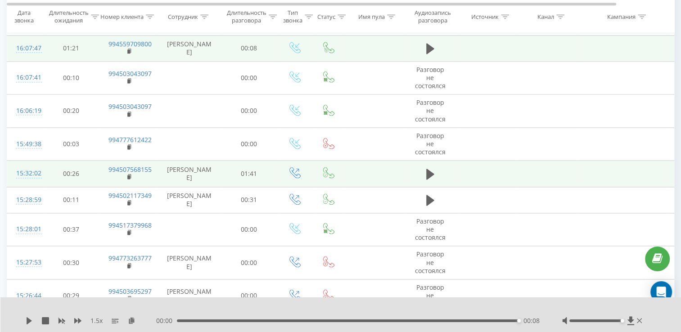
click at [424, 177] on span at bounding box center [431, 178] width 14 height 9
click at [429, 174] on icon at bounding box center [430, 174] width 8 height 13
click at [27, 321] on icon at bounding box center [28, 320] width 2 height 7
click at [27, 321] on icon at bounding box center [29, 320] width 5 height 7
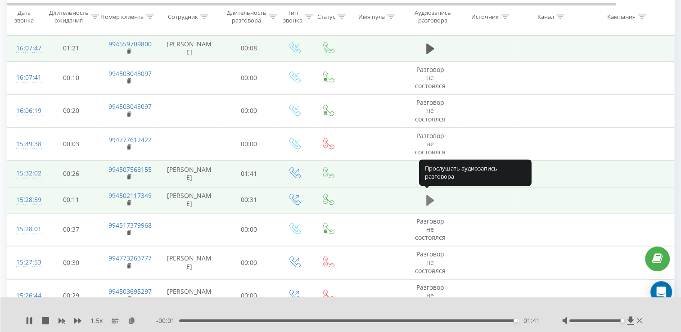
click at [436, 195] on button at bounding box center [431, 201] width 14 height 14
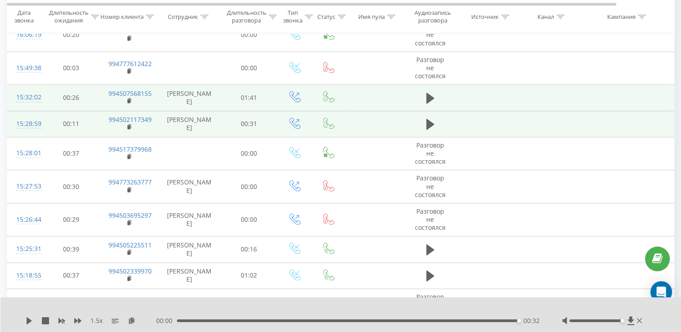
scroll to position [1305, 0]
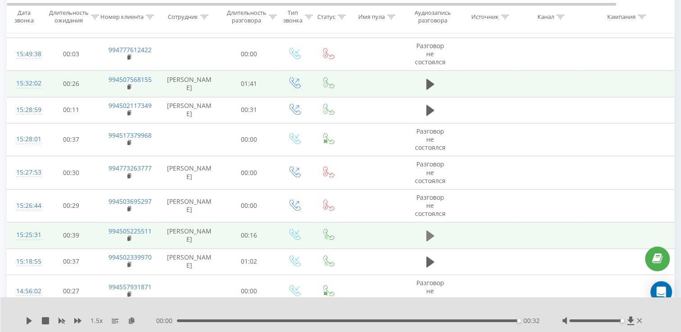
click at [435, 230] on button at bounding box center [431, 236] width 14 height 14
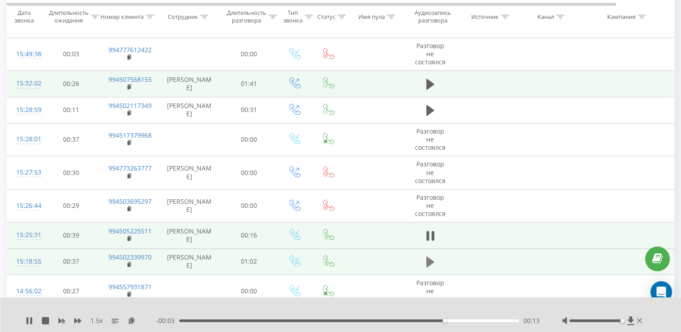
click at [428, 257] on icon at bounding box center [430, 262] width 8 height 11
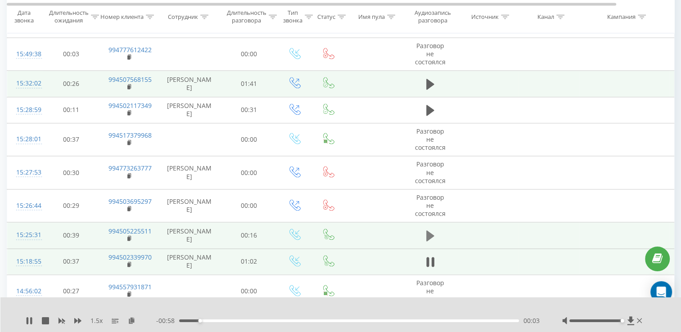
click at [433, 231] on icon at bounding box center [430, 235] width 8 height 11
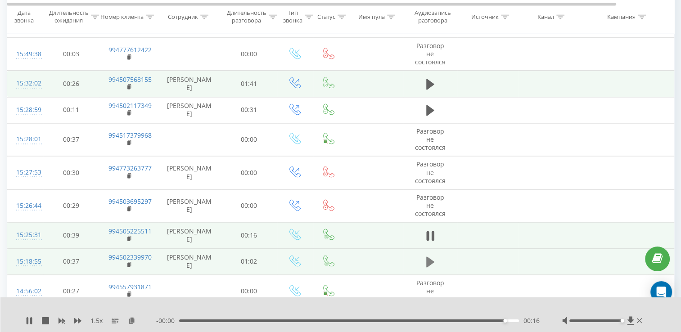
click at [434, 263] on button at bounding box center [431, 262] width 14 height 14
click at [28, 321] on icon at bounding box center [29, 320] width 5 height 7
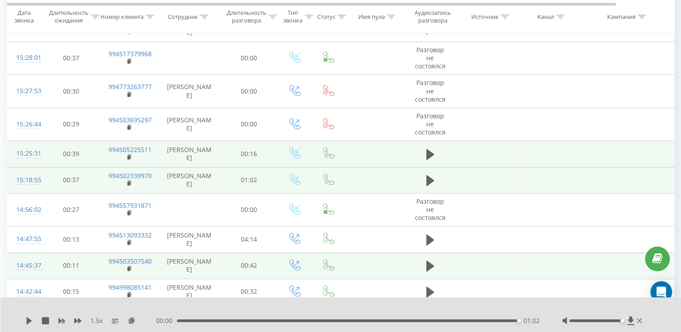
scroll to position [1485, 0]
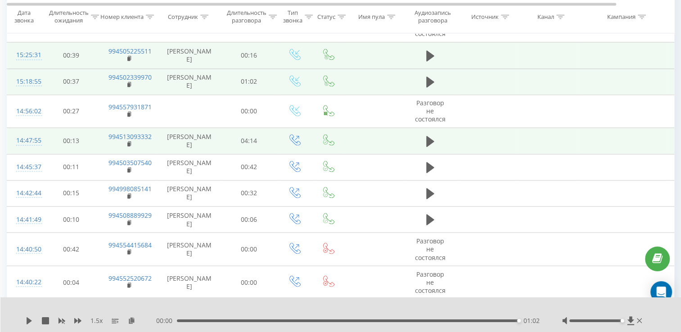
click at [443, 135] on td at bounding box center [430, 141] width 54 height 26
click at [434, 138] on button at bounding box center [431, 142] width 14 height 14
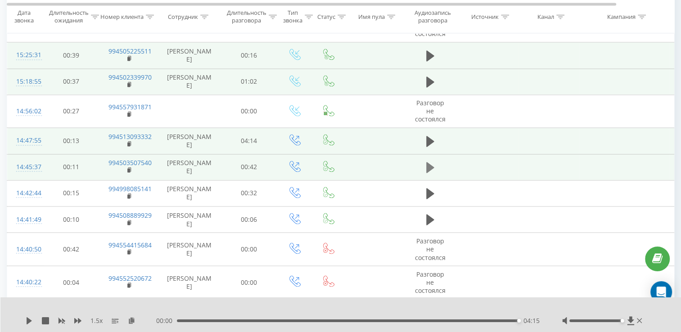
click at [430, 166] on icon at bounding box center [430, 167] width 8 height 11
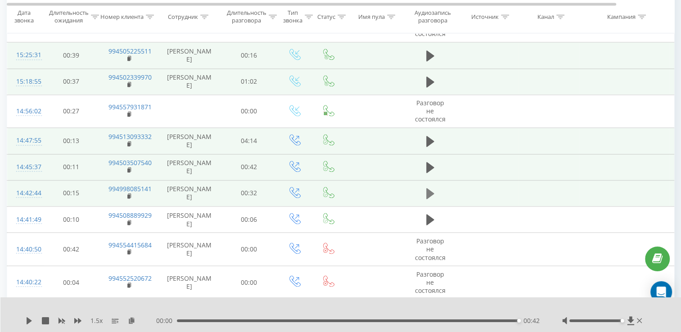
click at [428, 188] on icon at bounding box center [430, 193] width 8 height 11
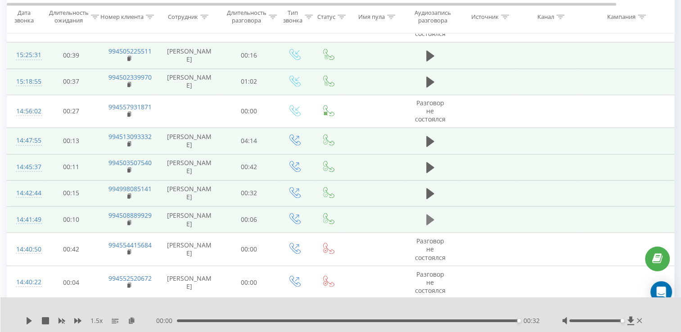
click at [427, 214] on icon at bounding box center [430, 219] width 8 height 11
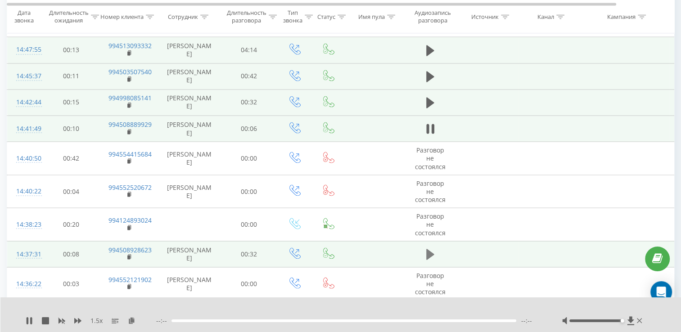
scroll to position [1620, 0]
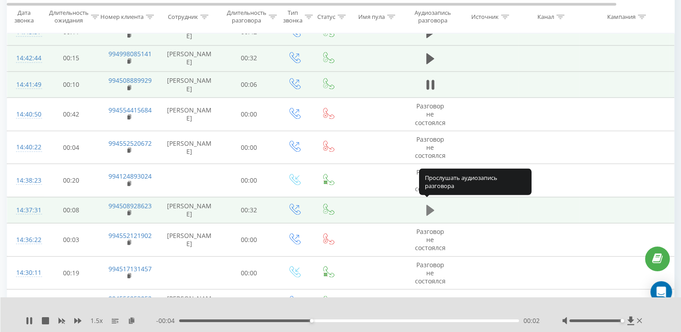
click at [433, 204] on icon at bounding box center [430, 210] width 8 height 13
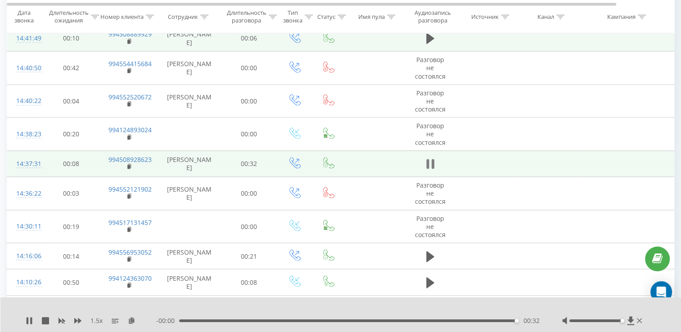
scroll to position [1667, 0]
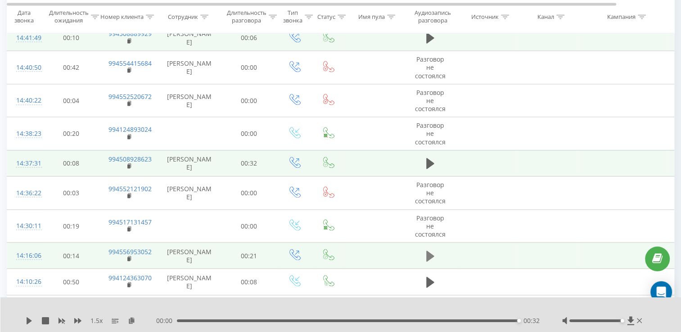
click at [425, 249] on button at bounding box center [431, 256] width 14 height 14
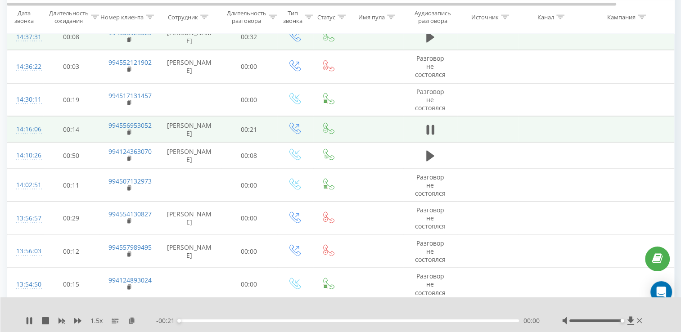
scroll to position [1802, 0]
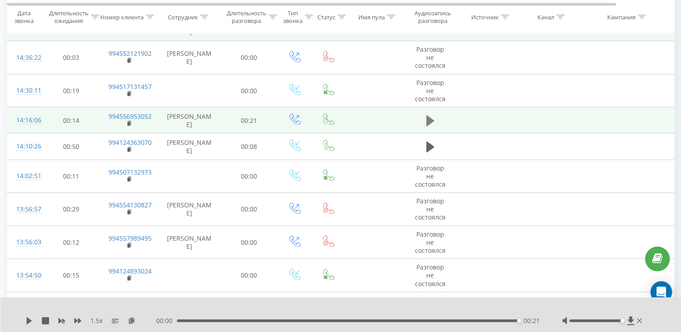
click at [427, 114] on button at bounding box center [431, 121] width 14 height 14
click at [427, 115] on icon at bounding box center [430, 120] width 8 height 11
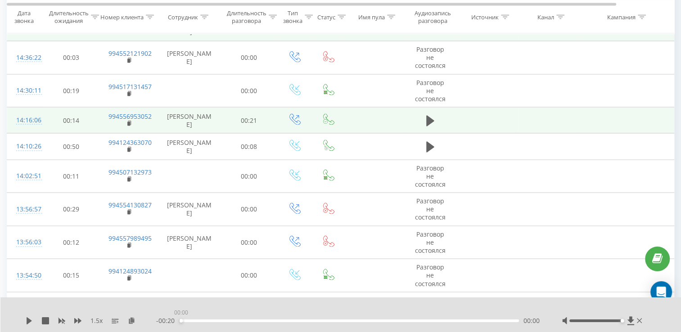
click at [179, 320] on div "00:00" at bounding box center [349, 321] width 340 height 3
click at [27, 318] on icon at bounding box center [29, 320] width 5 height 7
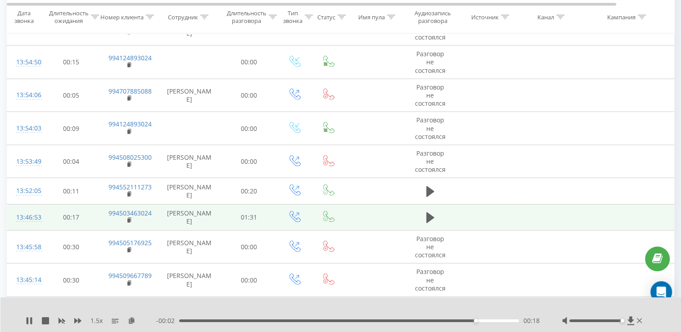
scroll to position [2027, 0]
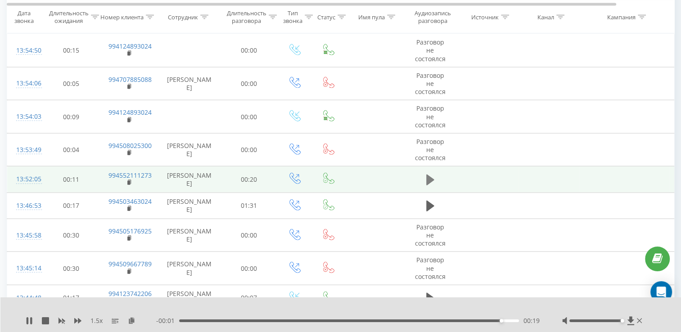
click at [436, 175] on button at bounding box center [431, 180] width 14 height 14
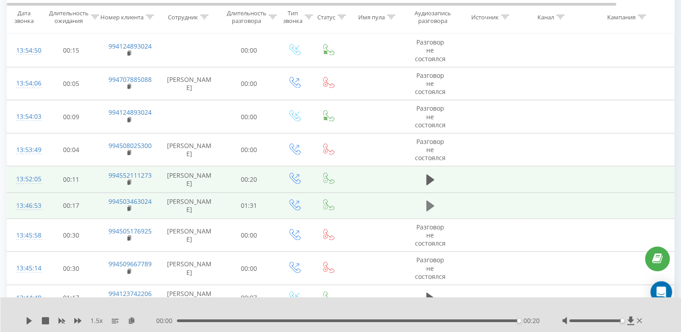
click at [425, 199] on button at bounding box center [431, 206] width 14 height 14
click at [70, 320] on div "1.5 x" at bounding box center [91, 320] width 131 height 9
click at [75, 323] on icon at bounding box center [77, 320] width 7 height 5
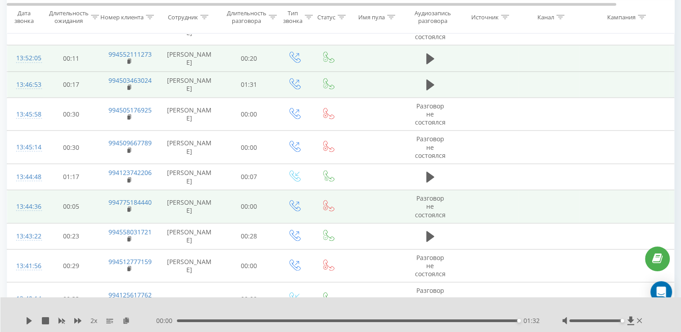
scroll to position [2162, 0]
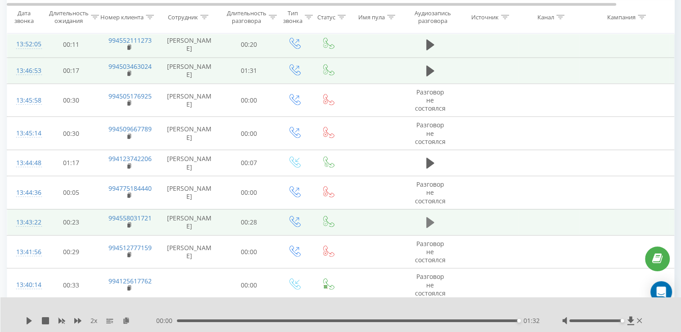
click at [433, 219] on icon at bounding box center [430, 222] width 8 height 13
click at [178, 321] on div "00:28" at bounding box center [348, 321] width 342 height 3
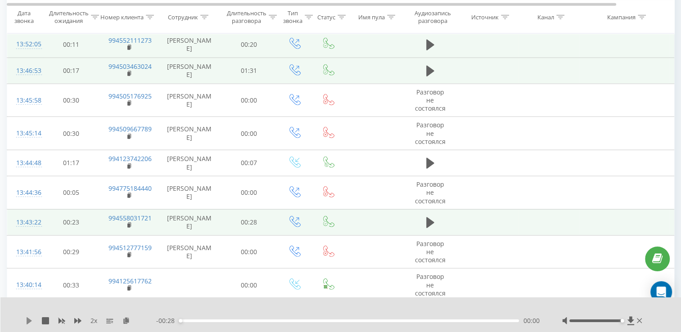
click at [30, 321] on icon at bounding box center [29, 320] width 5 height 7
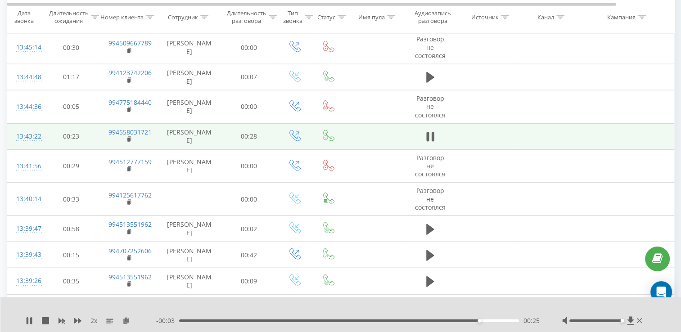
scroll to position [2250, 0]
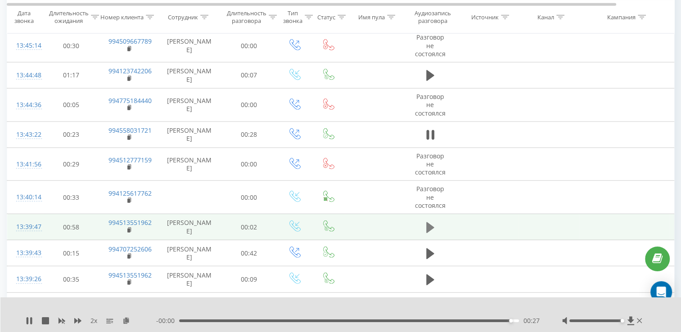
click at [430, 222] on icon at bounding box center [430, 227] width 8 height 11
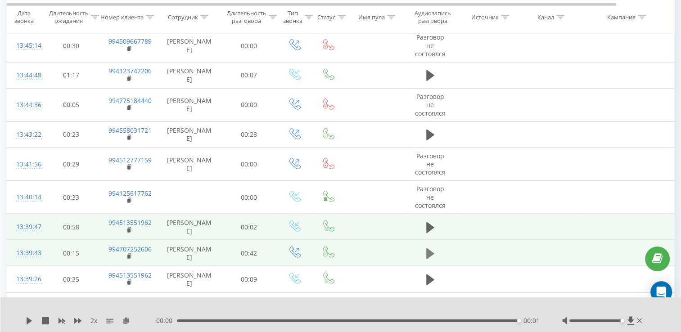
click at [430, 248] on icon at bounding box center [430, 253] width 8 height 11
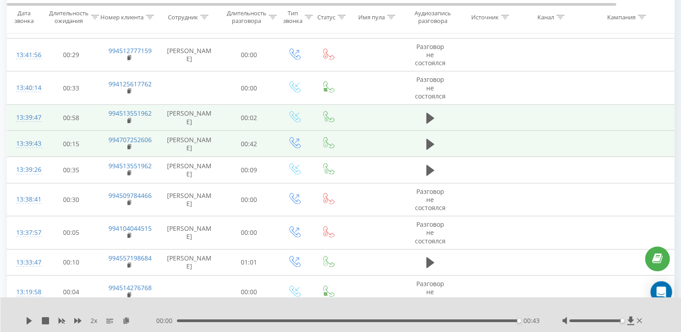
scroll to position [2360, 0]
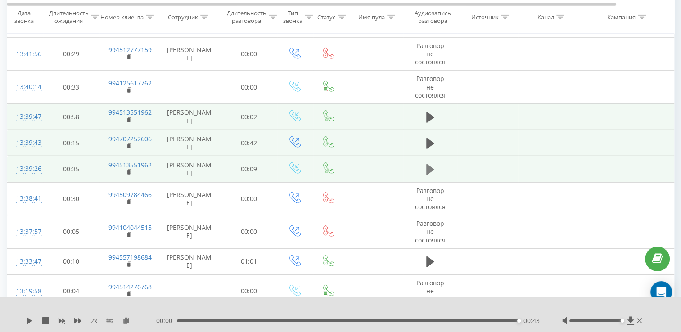
click at [427, 164] on icon at bounding box center [430, 169] width 8 height 11
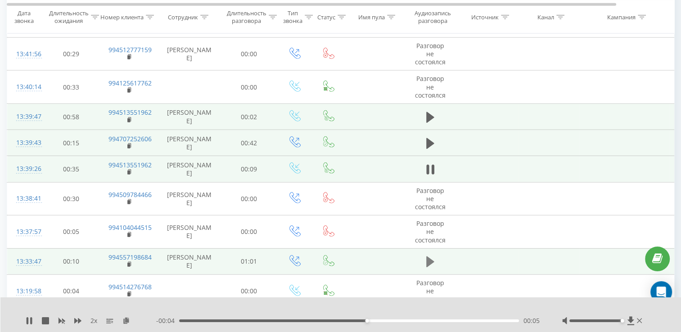
click at [433, 256] on icon at bounding box center [430, 262] width 8 height 13
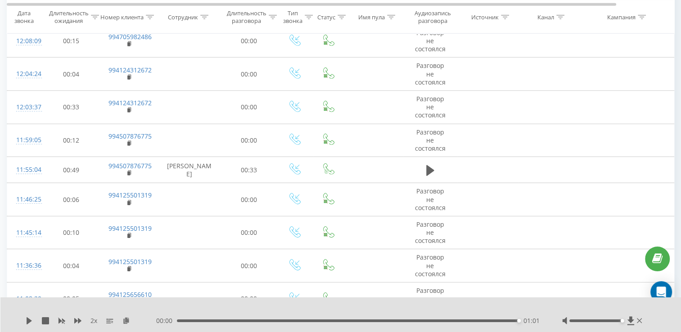
scroll to position [2803, 0]
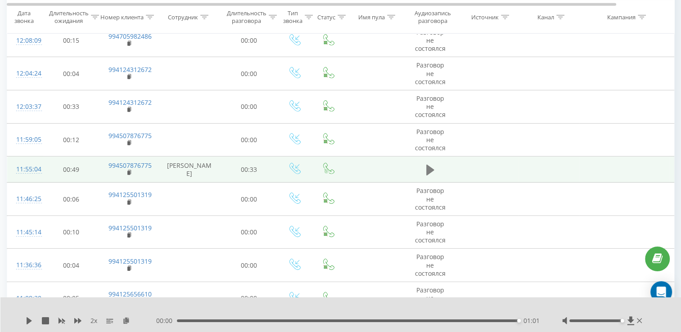
click at [431, 164] on icon at bounding box center [430, 170] width 8 height 13
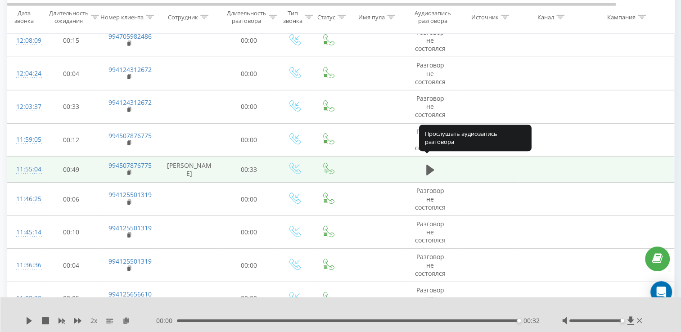
click at [431, 164] on icon at bounding box center [430, 170] width 8 height 13
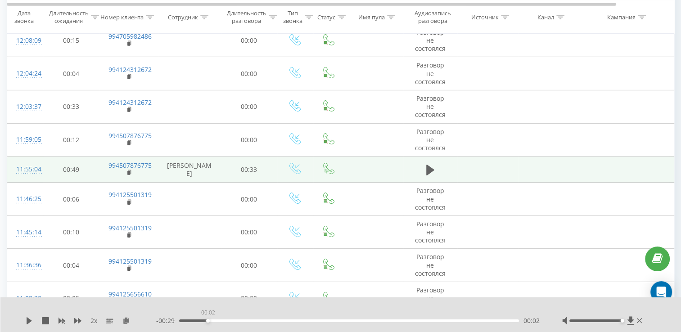
click at [206, 320] on div "00:02" at bounding box center [349, 321] width 340 height 3
click at [29, 322] on icon at bounding box center [29, 320] width 5 height 7
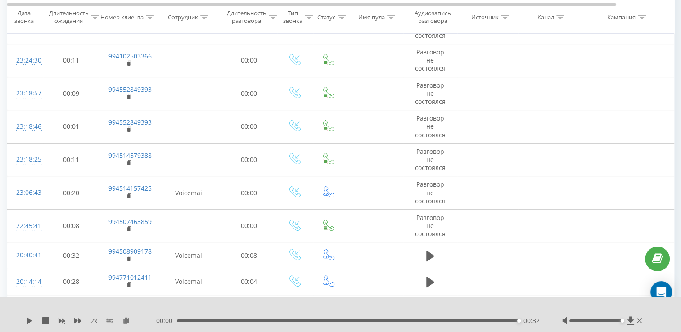
scroll to position [0, 0]
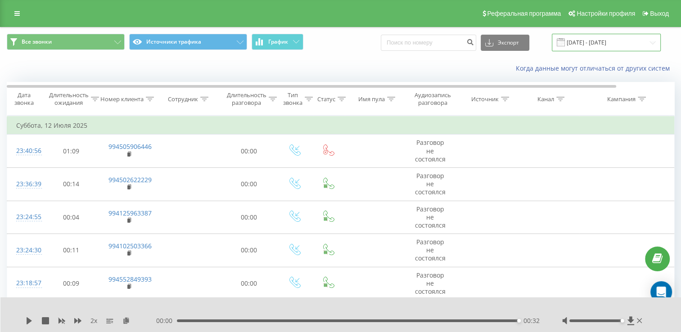
click at [608, 35] on input "[DATE] - [DATE]" at bounding box center [606, 43] width 109 height 18
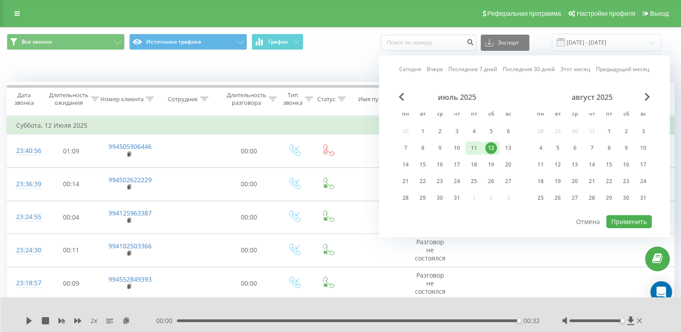
click at [476, 144] on div "11" at bounding box center [474, 148] width 12 height 12
click at [640, 218] on button "Применить" at bounding box center [628, 221] width 45 height 13
type input "[DATE] - [DATE]"
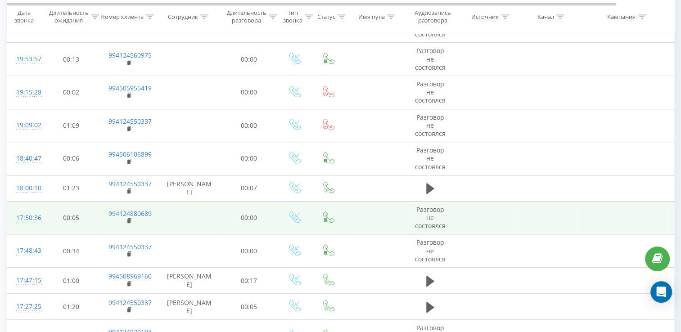
scroll to position [630, 0]
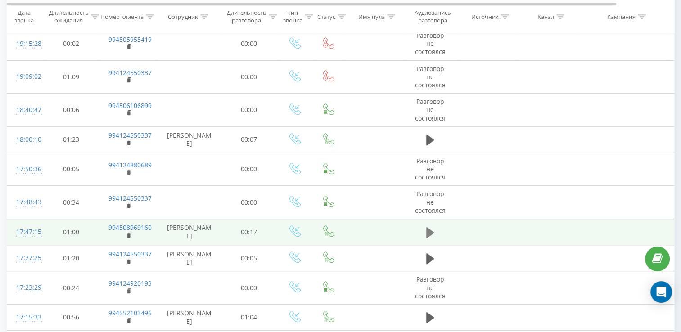
click at [428, 229] on icon at bounding box center [430, 232] width 8 height 11
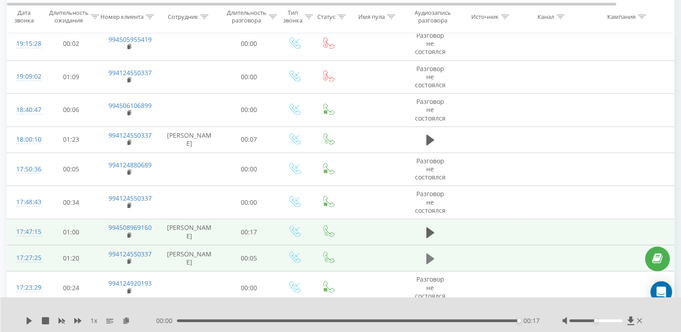
click at [428, 257] on icon at bounding box center [430, 258] width 8 height 11
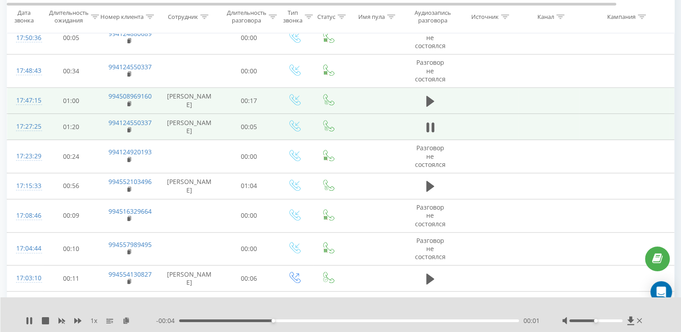
scroll to position [765, 0]
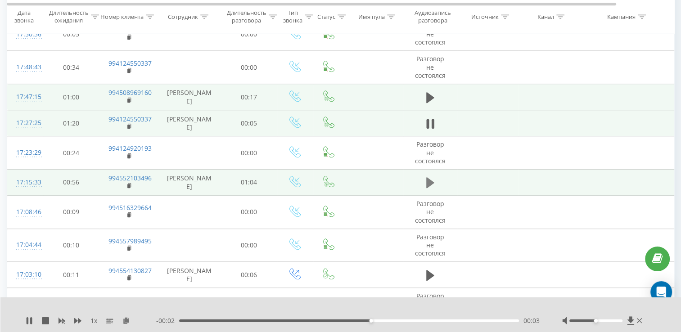
click at [432, 184] on icon at bounding box center [430, 182] width 8 height 13
click at [74, 325] on div "1 x" at bounding box center [91, 320] width 131 height 9
click at [76, 321] on icon at bounding box center [77, 320] width 7 height 5
drag, startPoint x: 596, startPoint y: 320, endPoint x: 626, endPoint y: 319, distance: 30.2
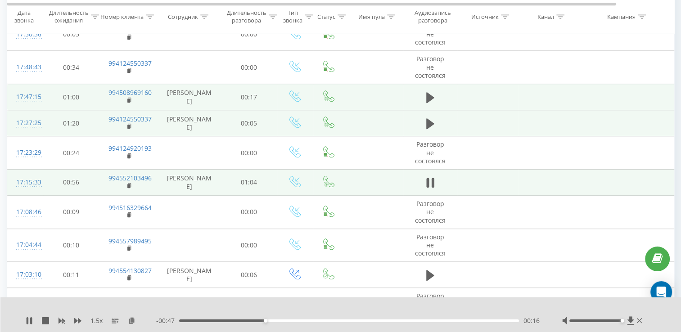
click at [626, 319] on div at bounding box center [603, 320] width 82 height 9
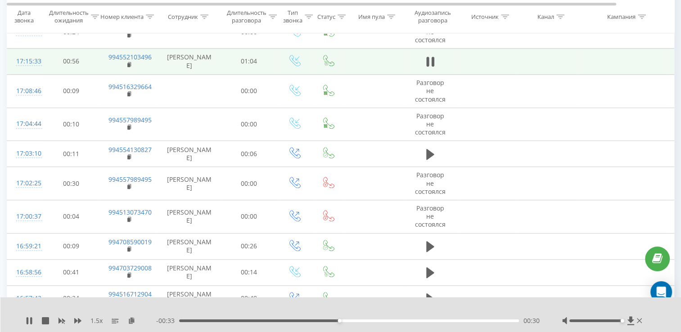
scroll to position [900, 0]
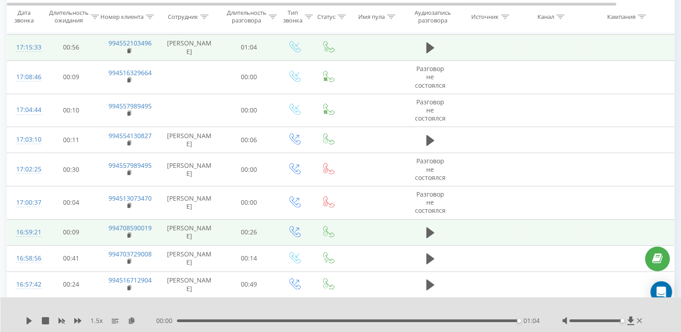
click at [437, 230] on td at bounding box center [430, 232] width 54 height 26
click at [430, 230] on icon at bounding box center [430, 232] width 8 height 11
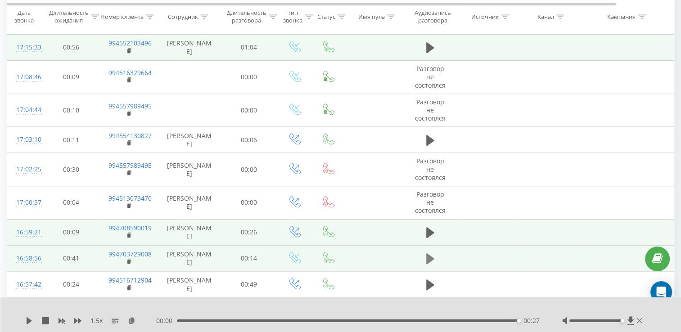
click at [431, 257] on icon at bounding box center [430, 258] width 8 height 11
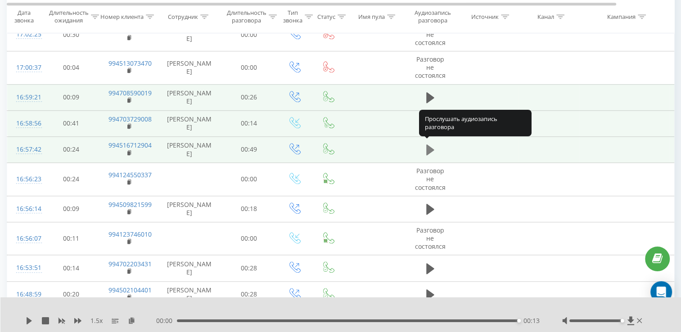
click at [428, 148] on icon at bounding box center [430, 149] width 8 height 11
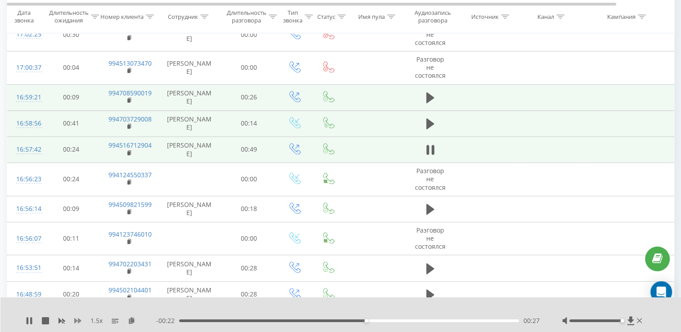
click at [80, 319] on icon at bounding box center [77, 320] width 7 height 7
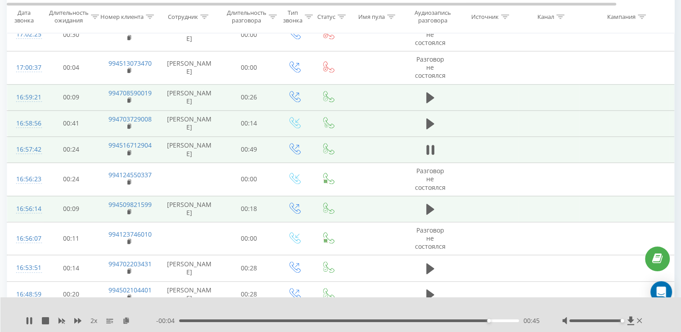
click at [437, 208] on td at bounding box center [430, 209] width 54 height 26
click at [433, 207] on icon at bounding box center [430, 209] width 8 height 11
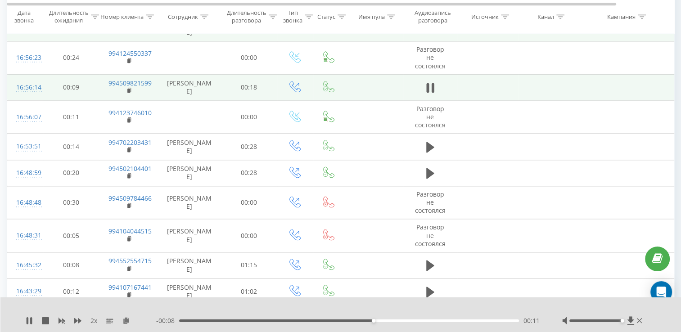
scroll to position [1170, 0]
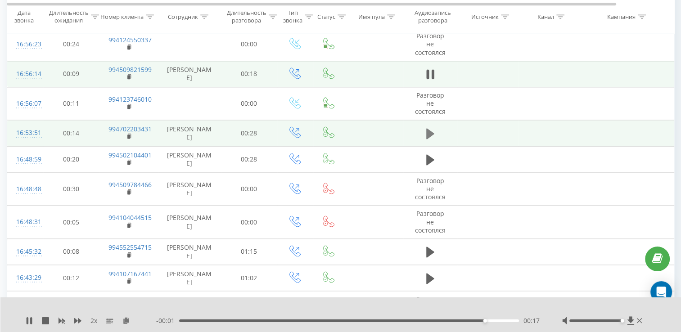
click at [431, 131] on icon at bounding box center [430, 133] width 8 height 11
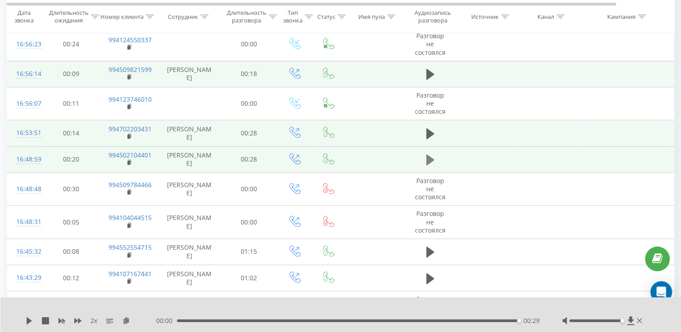
click at [435, 154] on button at bounding box center [431, 160] width 14 height 14
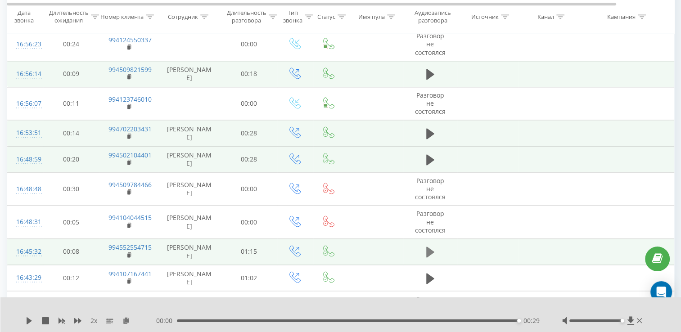
click at [434, 252] on button at bounding box center [431, 252] width 14 height 14
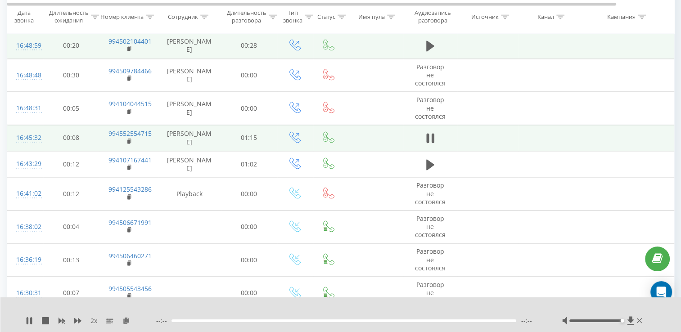
scroll to position [1305, 0]
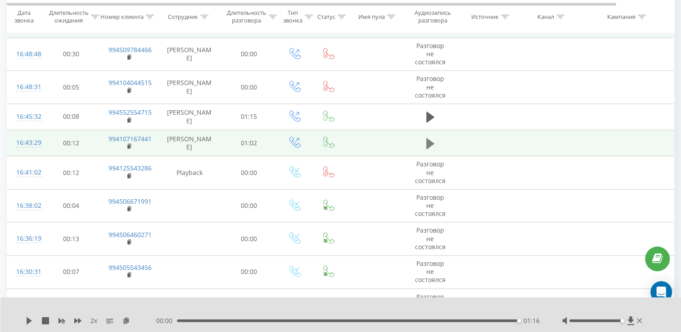
click at [425, 141] on button at bounding box center [431, 144] width 14 height 14
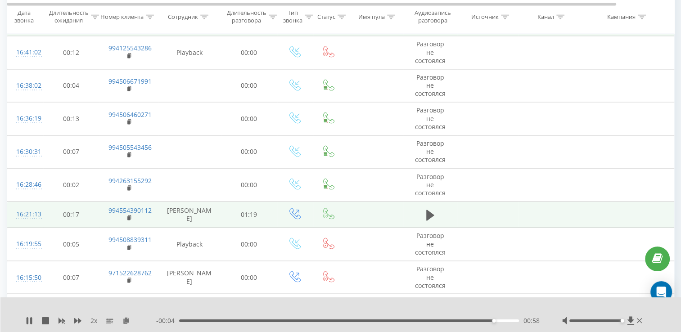
scroll to position [1440, 0]
